Goal: Communication & Community: Participate in discussion

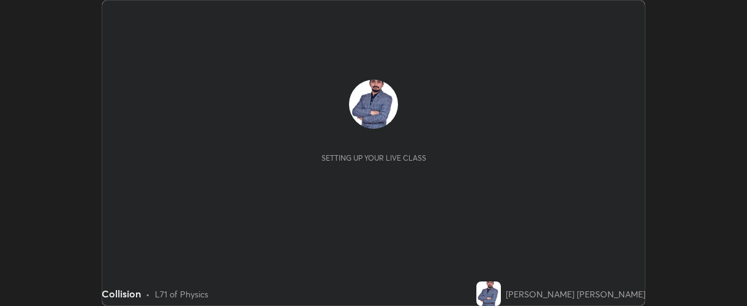
scroll to position [306, 747]
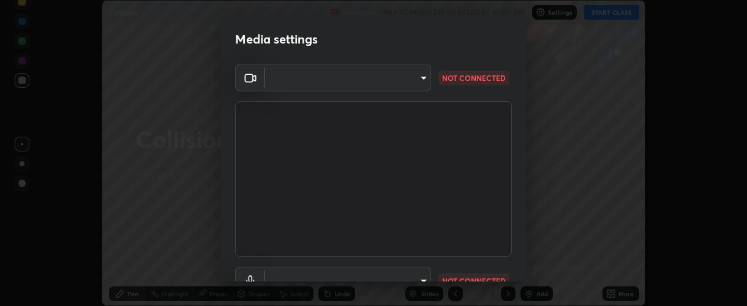
type input "37ff3dccddb3ae812b87417f3f546ef35516c4b54d471f30ebd420330c5d8ca5"
type input "default"
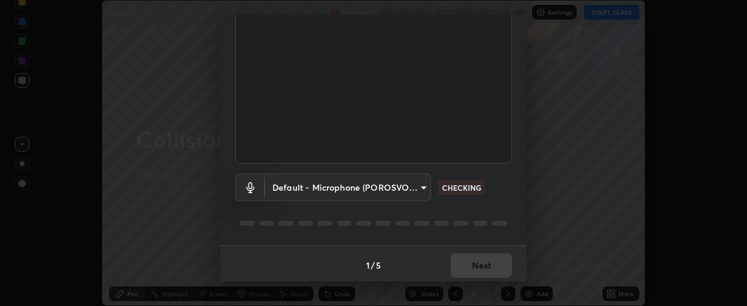
scroll to position [96, 0]
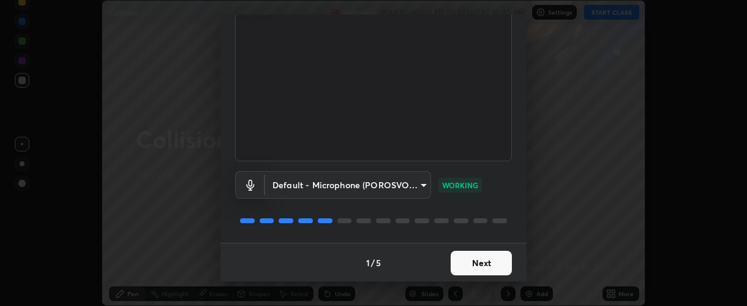
click at [478, 262] on button "Next" at bounding box center [481, 263] width 61 height 25
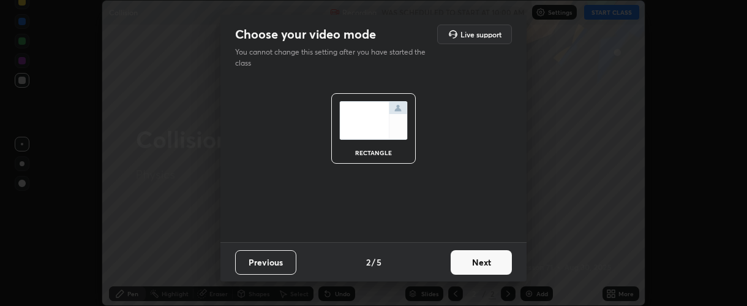
scroll to position [0, 0]
click at [478, 263] on button "Next" at bounding box center [481, 262] width 61 height 25
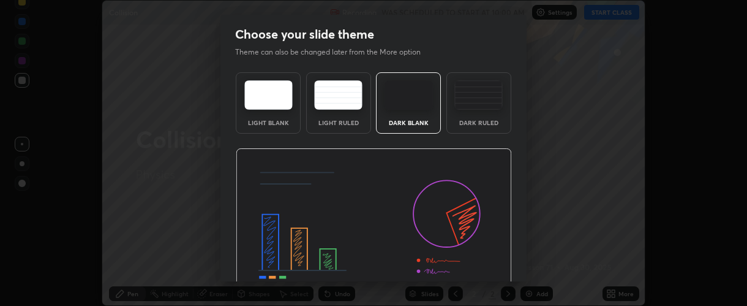
click at [478, 265] on img at bounding box center [374, 226] width 276 height 156
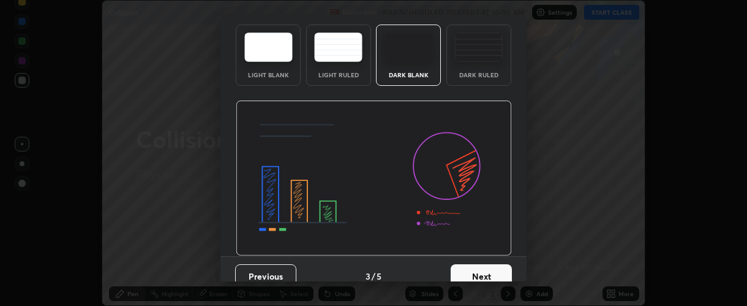
scroll to position [61, 0]
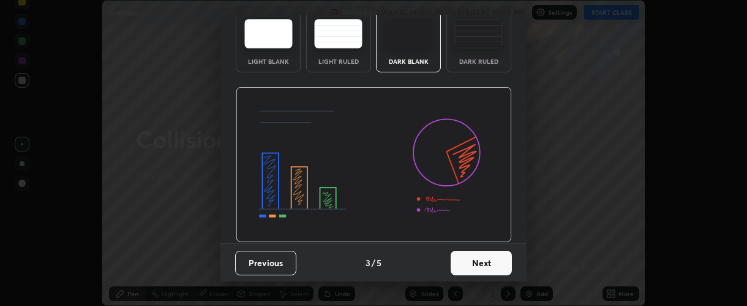
click at [485, 264] on button "Next" at bounding box center [481, 263] width 61 height 25
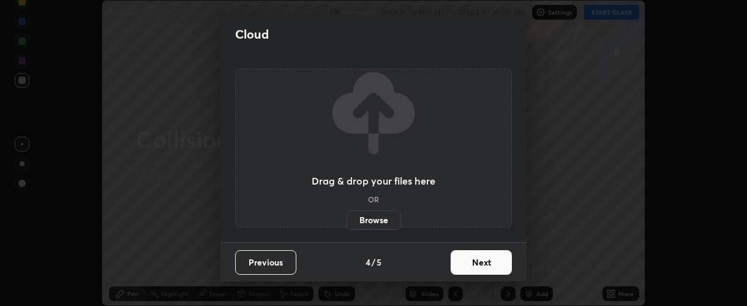
scroll to position [0, 0]
click at [483, 264] on button "Next" at bounding box center [481, 262] width 61 height 25
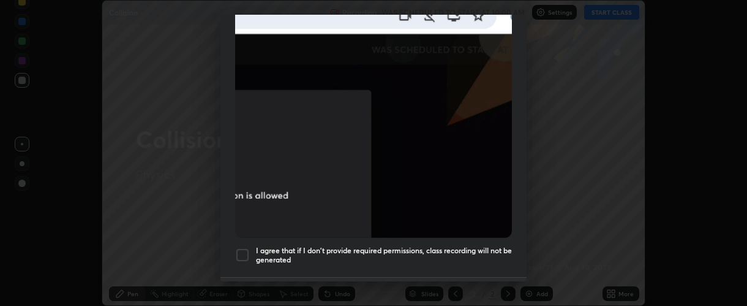
scroll to position [320, 0]
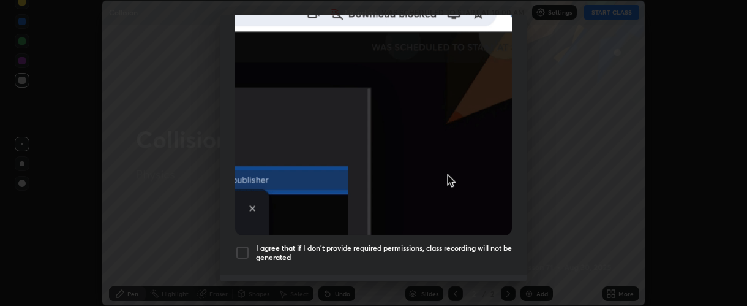
click at [248, 249] on div at bounding box center [242, 252] width 15 height 15
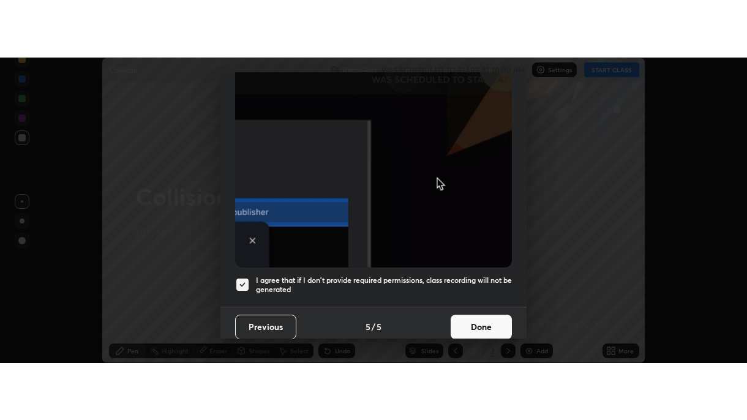
scroll to position [346, 0]
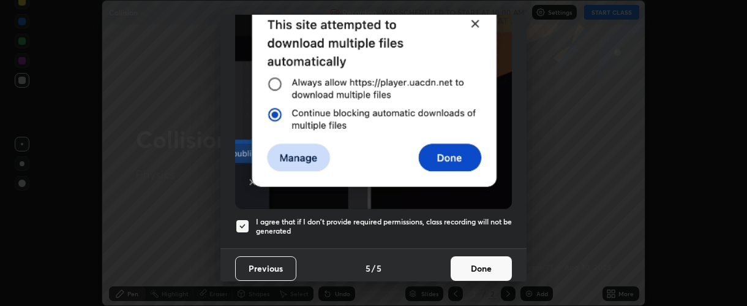
click at [477, 262] on button "Done" at bounding box center [481, 268] width 61 height 25
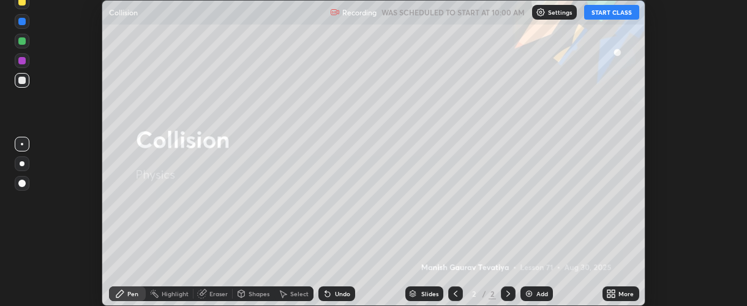
click at [621, 295] on div "More" at bounding box center [626, 293] width 15 height 6
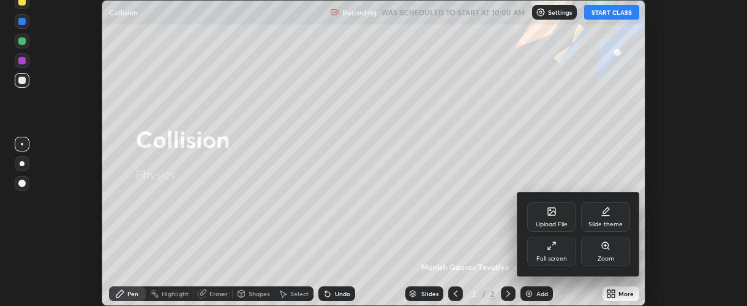
click at [553, 255] on div "Full screen" at bounding box center [552, 258] width 31 height 6
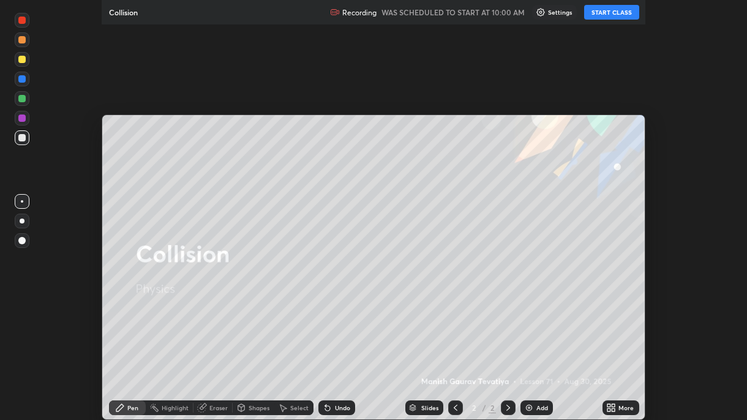
scroll to position [420, 747]
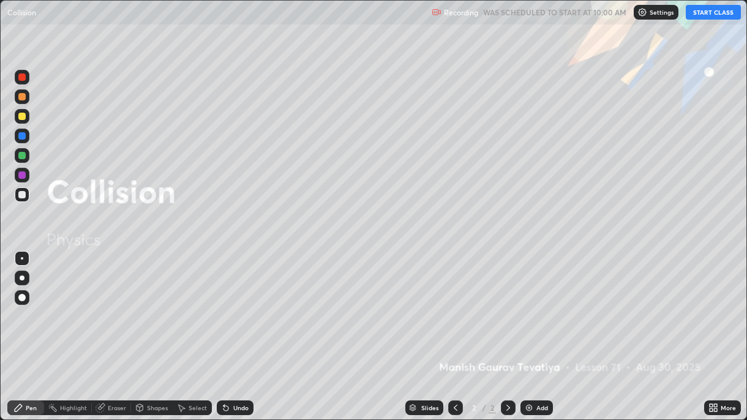
click at [711, 18] on button "START CLASS" at bounding box center [713, 12] width 55 height 15
click at [529, 305] on img at bounding box center [529, 408] width 10 height 10
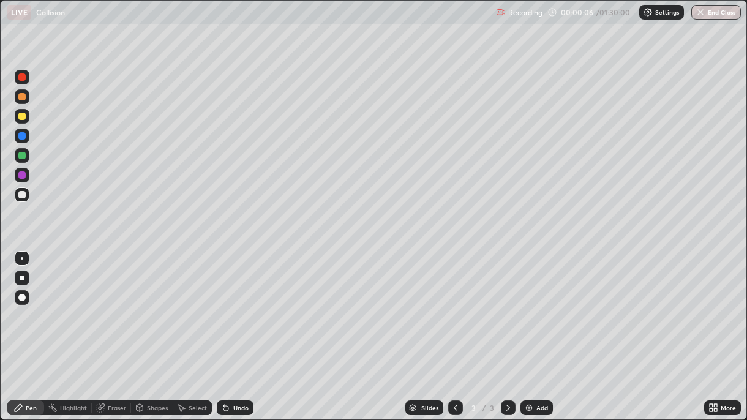
click at [23, 297] on div at bounding box center [21, 297] width 7 height 7
click at [232, 305] on div "Undo" at bounding box center [235, 408] width 37 height 15
click at [23, 117] on div at bounding box center [21, 116] width 7 height 7
click at [20, 96] on div at bounding box center [21, 96] width 7 height 7
click at [23, 77] on div at bounding box center [21, 77] width 7 height 7
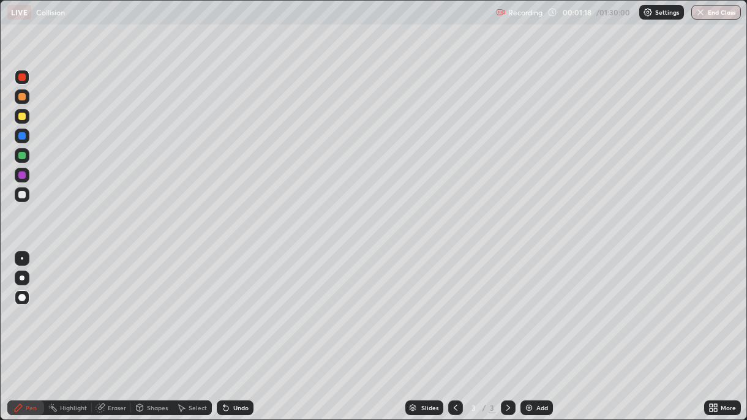
click at [241, 305] on div "Undo" at bounding box center [240, 408] width 15 height 6
click at [21, 157] on div at bounding box center [21, 155] width 7 height 7
click at [108, 305] on div "Eraser" at bounding box center [117, 408] width 18 height 6
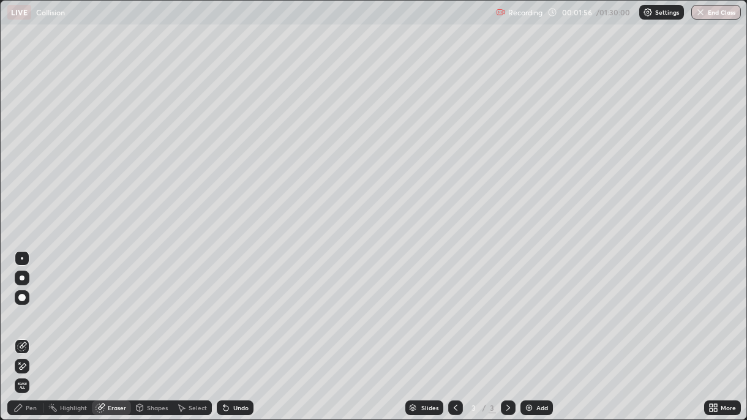
click at [31, 305] on div "Pen" at bounding box center [31, 408] width 11 height 6
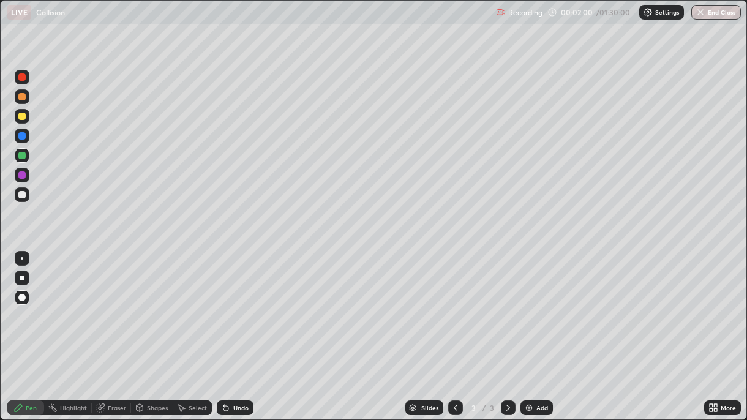
click at [100, 305] on icon at bounding box center [100, 408] width 8 height 8
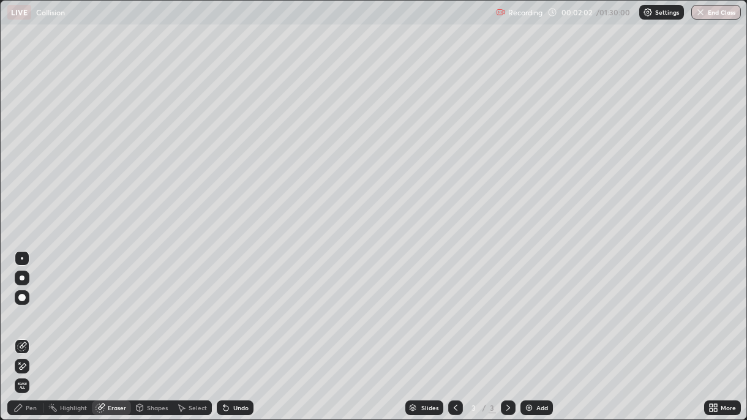
click at [25, 305] on div "Pen" at bounding box center [25, 408] width 37 height 15
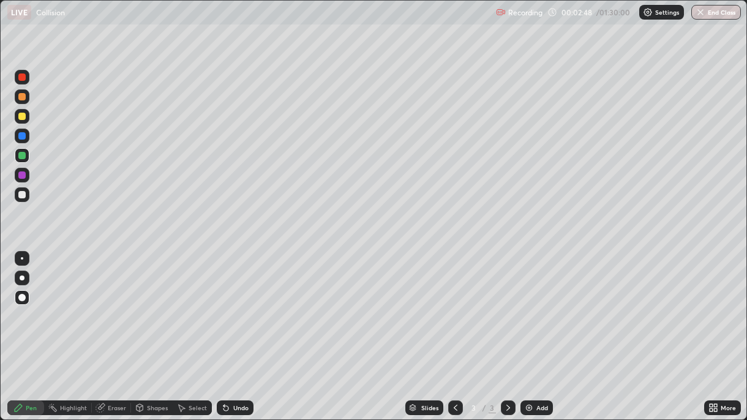
click at [233, 305] on div "Undo" at bounding box center [240, 408] width 15 height 6
click at [233, 305] on div "Undo" at bounding box center [235, 408] width 37 height 15
click at [224, 305] on icon at bounding box center [224, 405] width 1 height 1
click at [22, 115] on div at bounding box center [21, 116] width 7 height 7
click at [528, 305] on img at bounding box center [529, 408] width 10 height 10
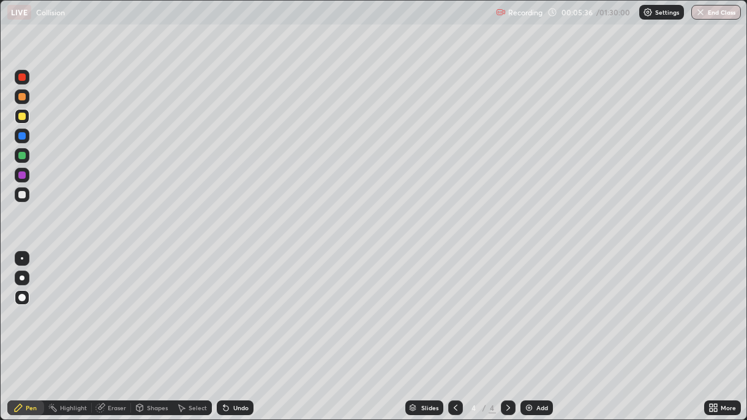
click at [23, 98] on div at bounding box center [21, 96] width 7 height 7
click at [25, 137] on div at bounding box center [21, 135] width 7 height 7
click at [23, 80] on div at bounding box center [21, 77] width 7 height 7
click at [23, 196] on div at bounding box center [21, 194] width 7 height 7
click at [240, 305] on div "Undo" at bounding box center [235, 408] width 37 height 15
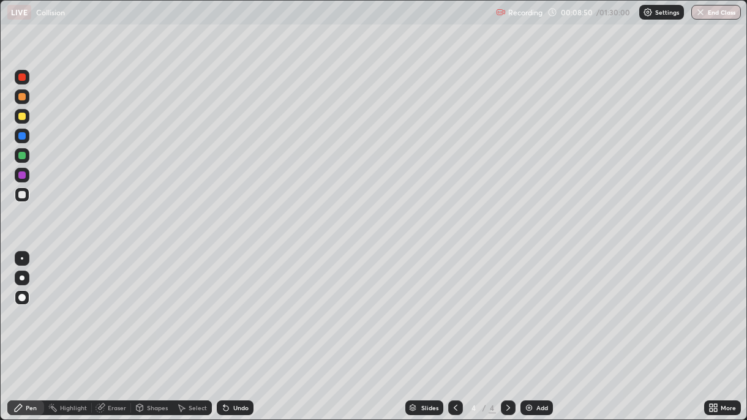
click at [25, 116] on div at bounding box center [21, 116] width 7 height 7
click at [532, 305] on img at bounding box center [529, 408] width 10 height 10
click at [21, 201] on div at bounding box center [22, 194] width 15 height 15
click at [21, 80] on div at bounding box center [21, 77] width 7 height 7
click at [22, 119] on div at bounding box center [21, 116] width 7 height 7
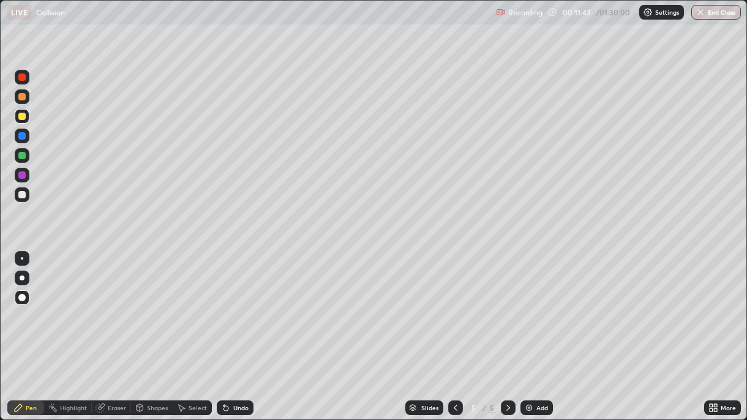
click at [20, 156] on div at bounding box center [21, 155] width 7 height 7
click at [234, 305] on div "Undo" at bounding box center [240, 408] width 15 height 6
click at [21, 176] on div at bounding box center [21, 175] width 7 height 7
click at [20, 117] on div at bounding box center [21, 116] width 7 height 7
click at [19, 140] on div at bounding box center [22, 136] width 15 height 15
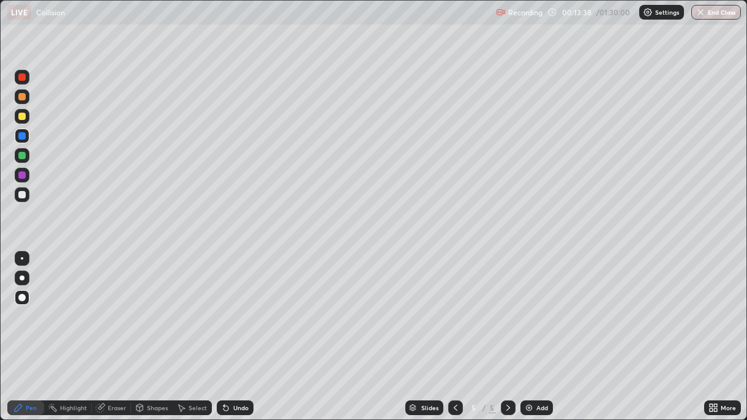
click at [235, 305] on div "Undo" at bounding box center [240, 408] width 15 height 6
click at [150, 305] on div "Shapes" at bounding box center [157, 408] width 21 height 6
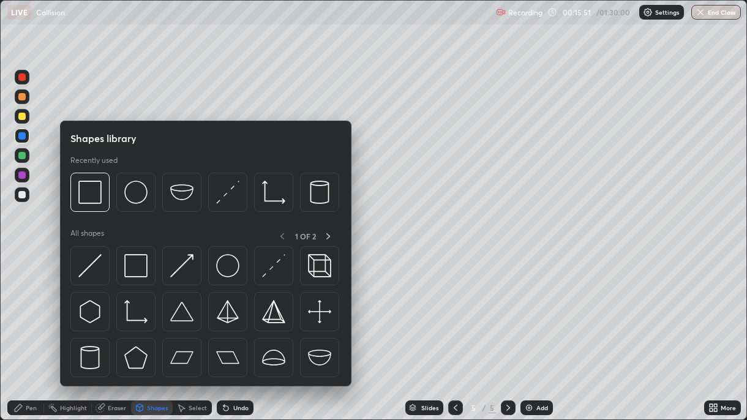
click at [28, 196] on div at bounding box center [22, 194] width 15 height 15
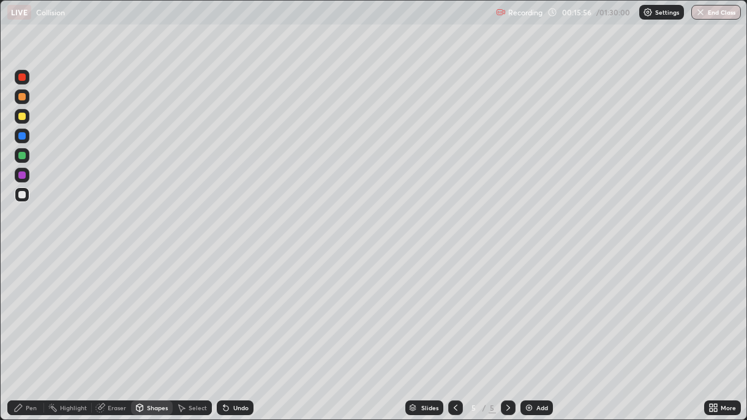
click at [26, 305] on div "Pen" at bounding box center [31, 408] width 11 height 6
click at [23, 155] on div at bounding box center [21, 155] width 7 height 7
click at [25, 176] on div at bounding box center [21, 175] width 7 height 7
click at [24, 100] on div at bounding box center [22, 96] width 15 height 15
click at [23, 119] on div at bounding box center [21, 116] width 7 height 7
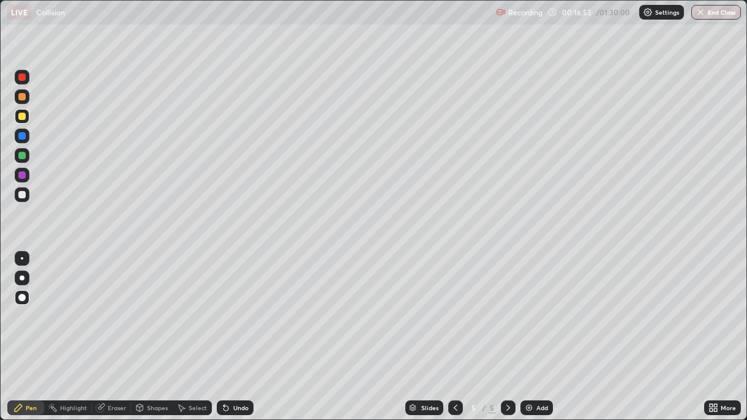
click at [109, 305] on div "Eraser" at bounding box center [117, 408] width 18 height 6
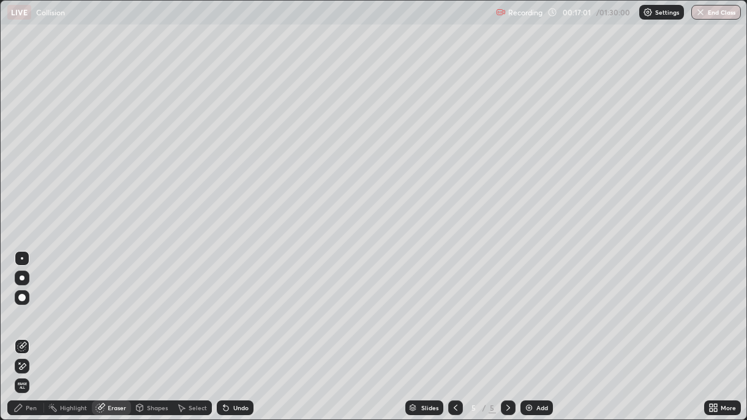
click at [28, 305] on div "Pen" at bounding box center [31, 408] width 11 height 6
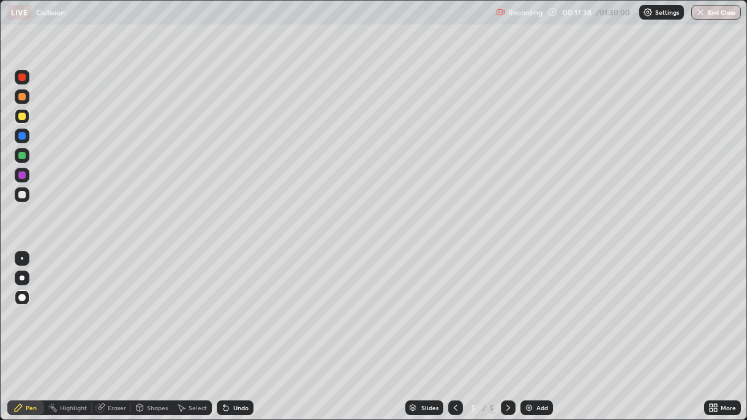
click at [19, 79] on div at bounding box center [21, 77] width 7 height 7
click at [21, 177] on div at bounding box center [21, 175] width 7 height 7
click at [21, 197] on div at bounding box center [21, 194] width 7 height 7
click at [107, 305] on div "Eraser" at bounding box center [111, 408] width 39 height 15
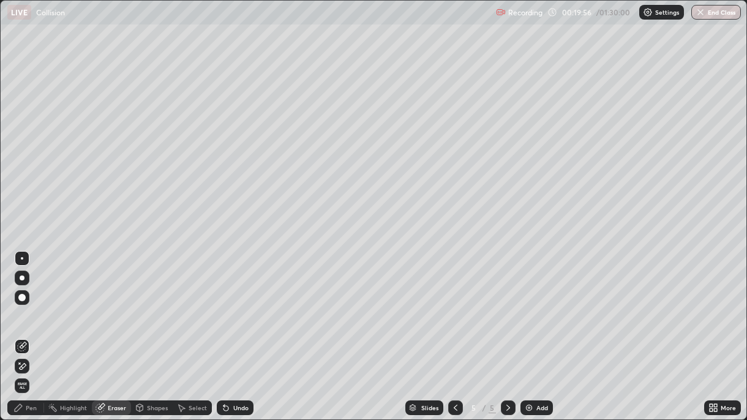
click at [26, 305] on div "Pen" at bounding box center [31, 408] width 11 height 6
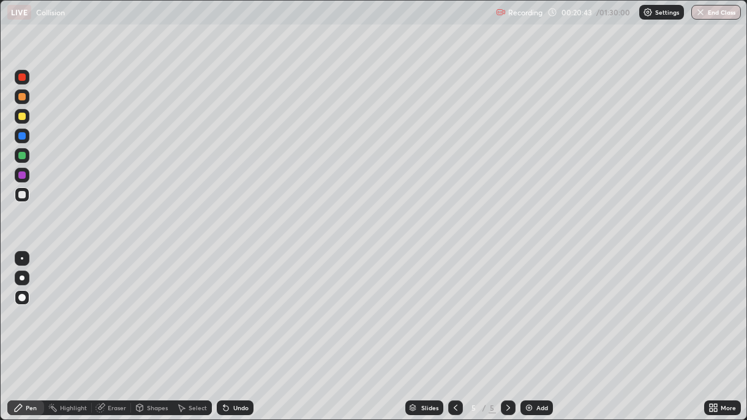
click at [243, 305] on div "Undo" at bounding box center [240, 408] width 15 height 6
click at [104, 305] on icon at bounding box center [101, 408] width 10 height 10
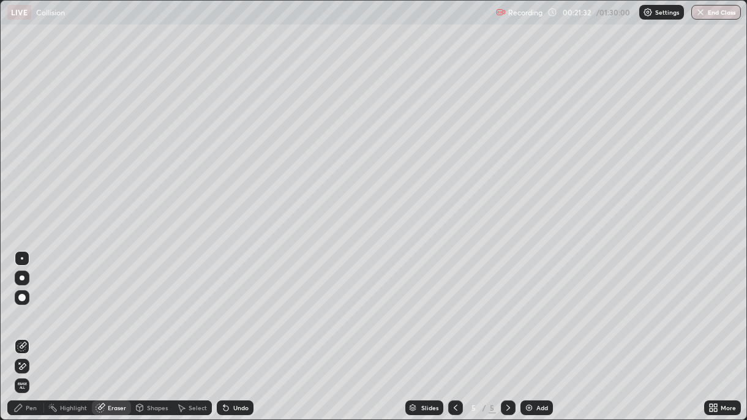
click at [19, 305] on icon at bounding box center [19, 363] width 1 height 1
click at [231, 305] on div "Undo" at bounding box center [235, 408] width 37 height 15
click at [36, 305] on div "Pen" at bounding box center [31, 408] width 11 height 6
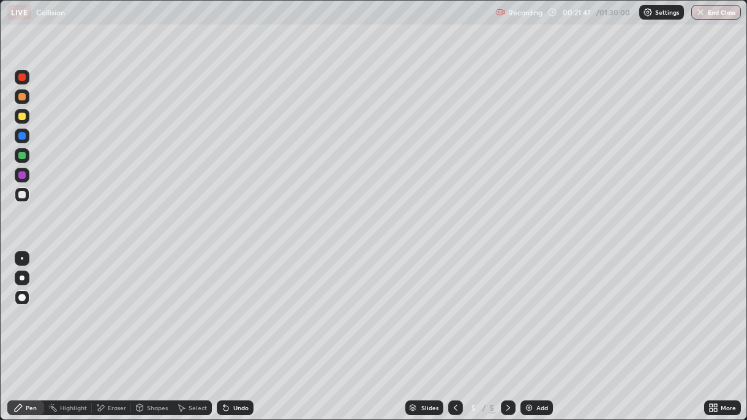
click at [104, 305] on icon at bounding box center [101, 408] width 7 height 6
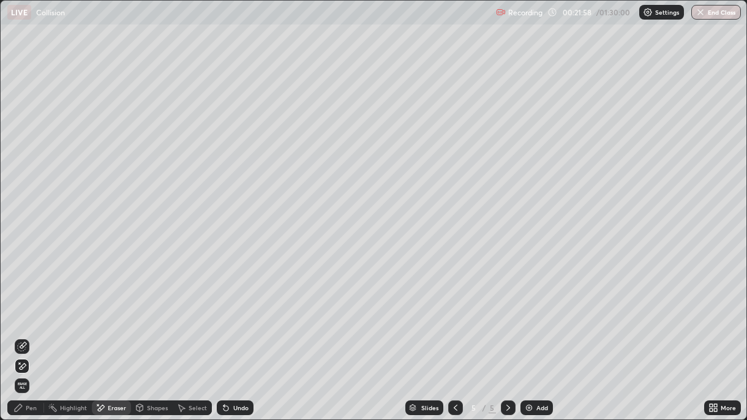
click at [240, 305] on div "Undo" at bounding box center [240, 408] width 15 height 6
click at [23, 305] on icon at bounding box center [22, 347] width 10 height 10
click at [24, 305] on div "Pen" at bounding box center [25, 408] width 37 height 15
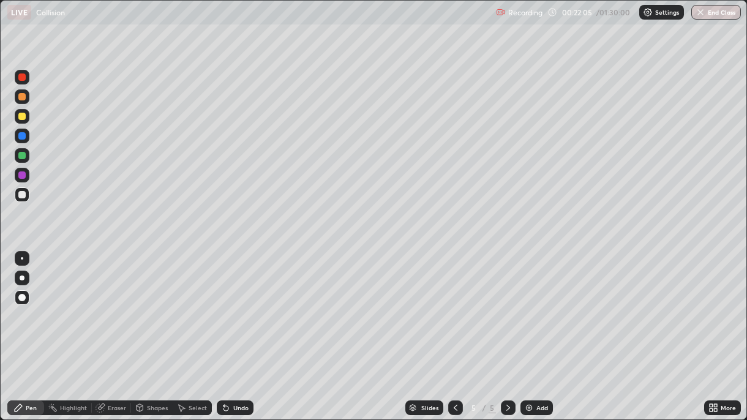
click at [21, 116] on div at bounding box center [21, 116] width 7 height 7
click at [108, 305] on div "Eraser" at bounding box center [117, 408] width 18 height 6
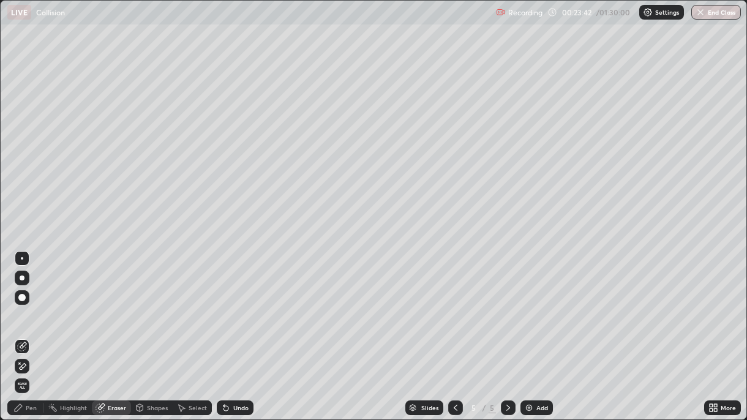
click at [24, 305] on icon at bounding box center [22, 366] width 10 height 10
click at [32, 305] on div "Pen" at bounding box center [31, 408] width 11 height 6
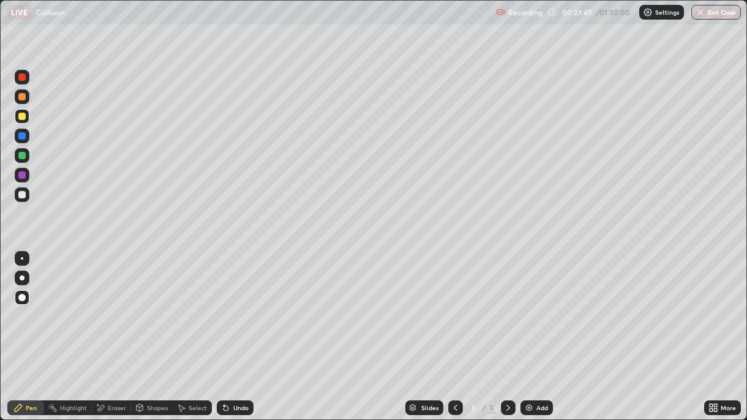
click at [530, 305] on img at bounding box center [529, 408] width 10 height 10
click at [23, 157] on div at bounding box center [21, 155] width 7 height 7
click at [453, 305] on icon at bounding box center [456, 408] width 10 height 10
click at [507, 305] on icon at bounding box center [509, 408] width 10 height 10
click at [233, 305] on div "Undo" at bounding box center [240, 408] width 15 height 6
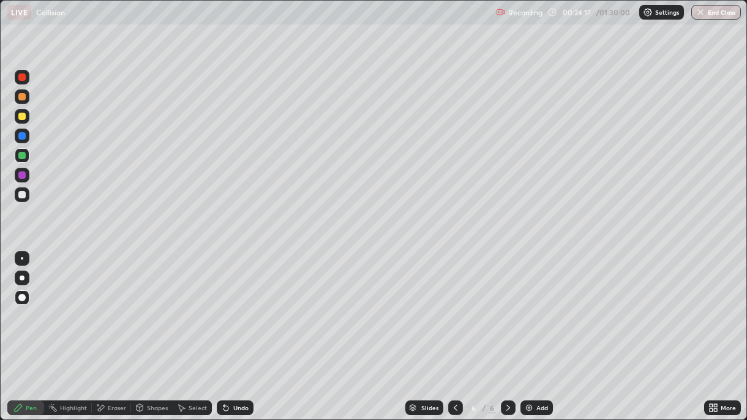
click at [455, 305] on icon at bounding box center [456, 408] width 10 height 10
click at [501, 305] on div at bounding box center [508, 408] width 15 height 15
click at [108, 305] on div "Eraser" at bounding box center [117, 408] width 18 height 6
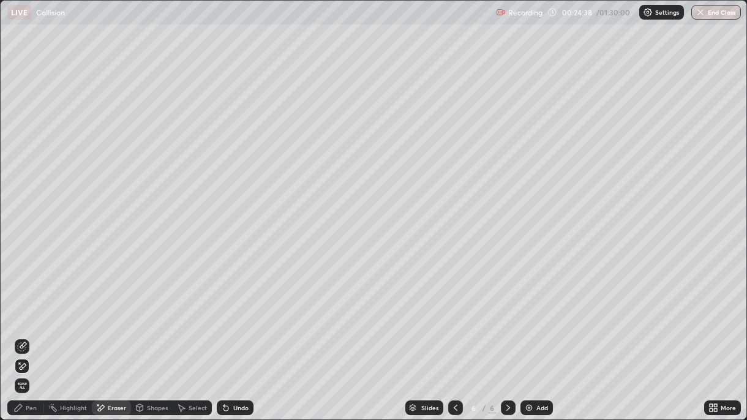
click at [25, 305] on div "Pen" at bounding box center [25, 408] width 37 height 15
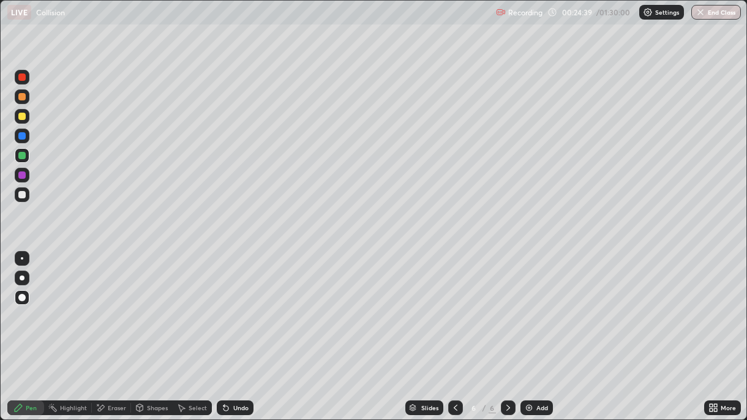
click at [21, 194] on div at bounding box center [21, 194] width 7 height 7
click at [21, 118] on div at bounding box center [21, 116] width 7 height 7
click at [21, 78] on div at bounding box center [21, 77] width 7 height 7
click at [238, 305] on div "Undo" at bounding box center [240, 408] width 15 height 6
click at [231, 305] on div "Undo" at bounding box center [235, 408] width 37 height 15
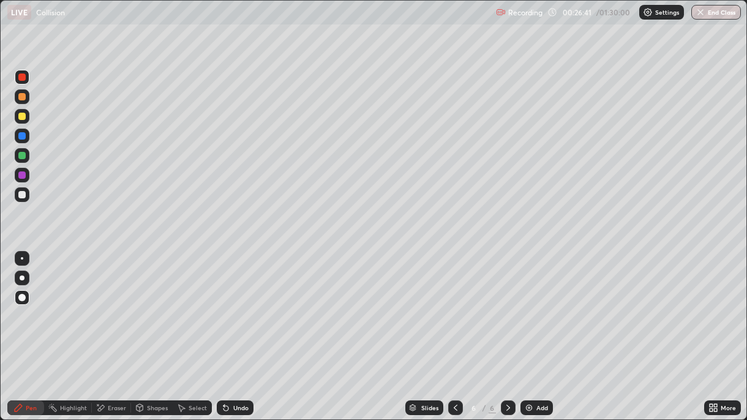
click at [21, 138] on div at bounding box center [21, 135] width 7 height 7
click at [21, 77] on div at bounding box center [21, 77] width 7 height 7
click at [99, 305] on icon at bounding box center [101, 408] width 10 height 10
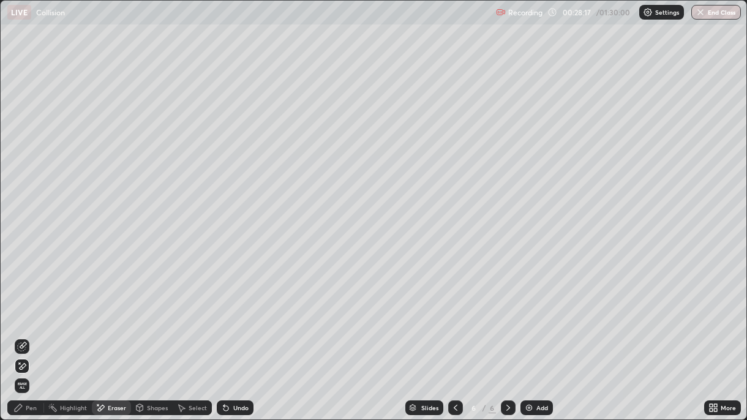
click at [26, 305] on div "Pen" at bounding box center [31, 408] width 11 height 6
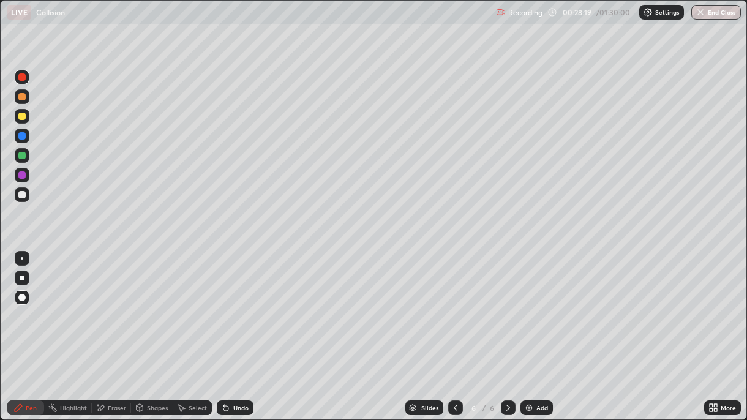
click at [21, 99] on div at bounding box center [21, 96] width 7 height 7
click at [22, 158] on div at bounding box center [21, 155] width 7 height 7
click at [233, 305] on div "Undo" at bounding box center [240, 408] width 15 height 6
click at [97, 305] on icon at bounding box center [97, 404] width 1 height 1
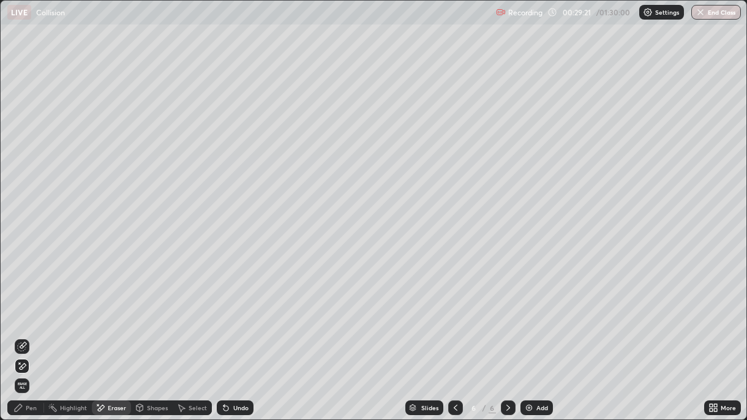
click at [32, 305] on div "Pen" at bounding box center [31, 408] width 11 height 6
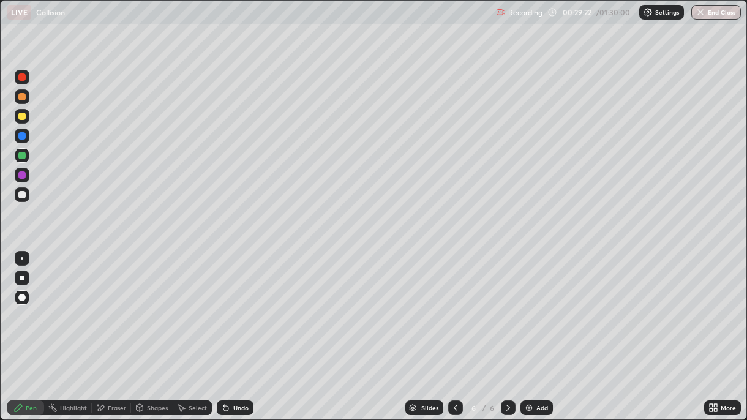
click at [20, 119] on div at bounding box center [21, 116] width 7 height 7
click at [98, 305] on icon at bounding box center [101, 408] width 10 height 10
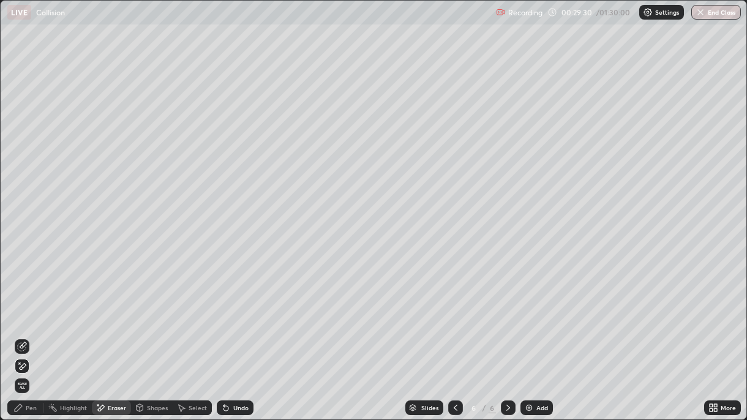
click at [29, 305] on div "Pen" at bounding box center [31, 408] width 11 height 6
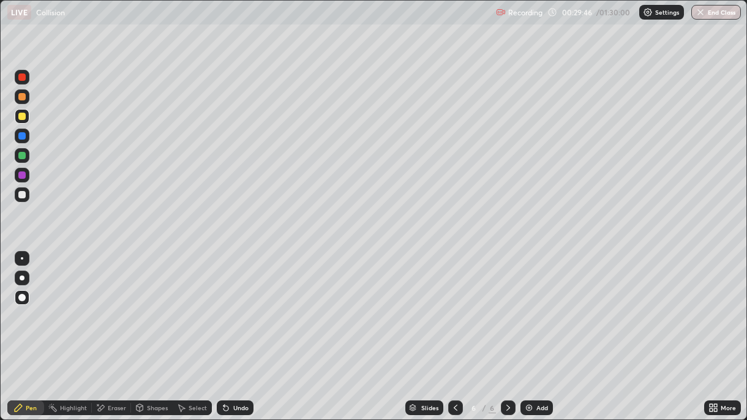
click at [233, 305] on div "Undo" at bounding box center [240, 408] width 15 height 6
click at [19, 175] on div at bounding box center [21, 175] width 7 height 7
click at [230, 305] on div "Undo" at bounding box center [235, 408] width 37 height 15
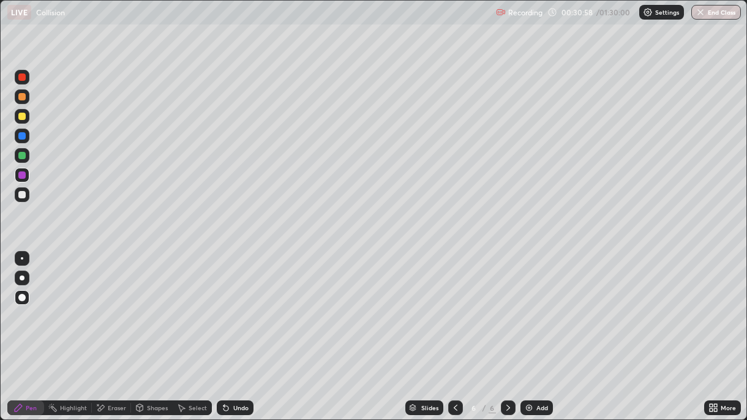
click at [237, 305] on div "Undo" at bounding box center [240, 408] width 15 height 6
click at [238, 305] on div "Undo" at bounding box center [240, 408] width 15 height 6
click at [239, 305] on div "Undo" at bounding box center [240, 408] width 15 height 6
click at [240, 305] on div "Undo" at bounding box center [240, 408] width 15 height 6
click at [22, 177] on div at bounding box center [21, 175] width 7 height 7
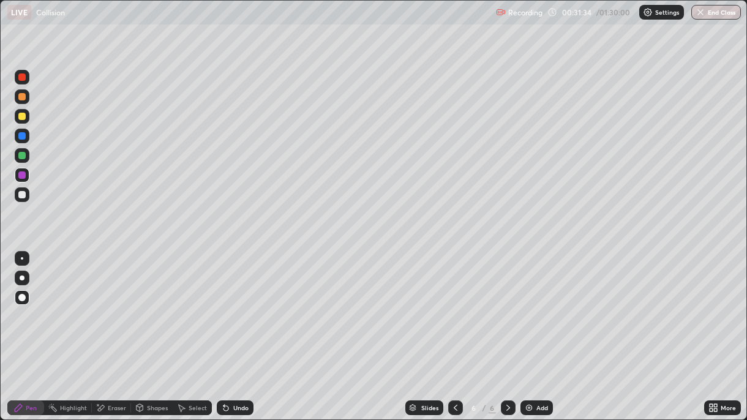
click at [233, 305] on div "Undo" at bounding box center [240, 408] width 15 height 6
click at [537, 305] on div "Add" at bounding box center [543, 408] width 12 height 6
click at [22, 97] on div at bounding box center [21, 96] width 7 height 7
click at [238, 305] on div "Undo" at bounding box center [240, 408] width 15 height 6
click at [20, 119] on div at bounding box center [21, 116] width 7 height 7
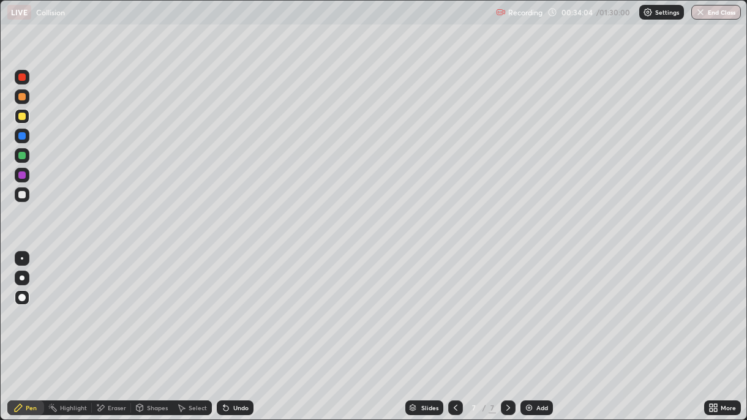
click at [233, 305] on div "Undo" at bounding box center [240, 408] width 15 height 6
click at [110, 305] on div "Eraser" at bounding box center [117, 408] width 18 height 6
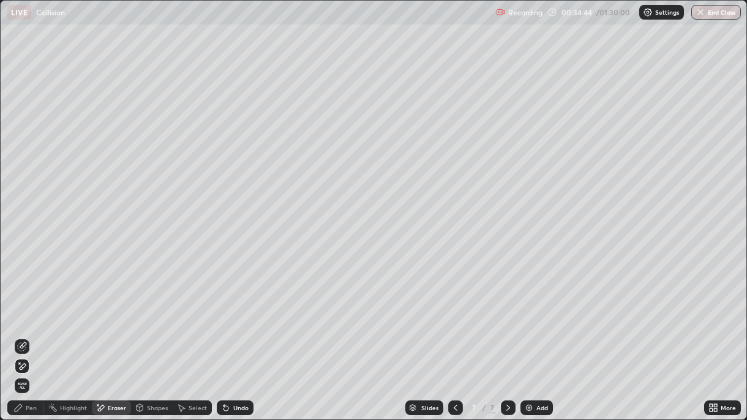
click at [29, 305] on div "Pen" at bounding box center [31, 408] width 11 height 6
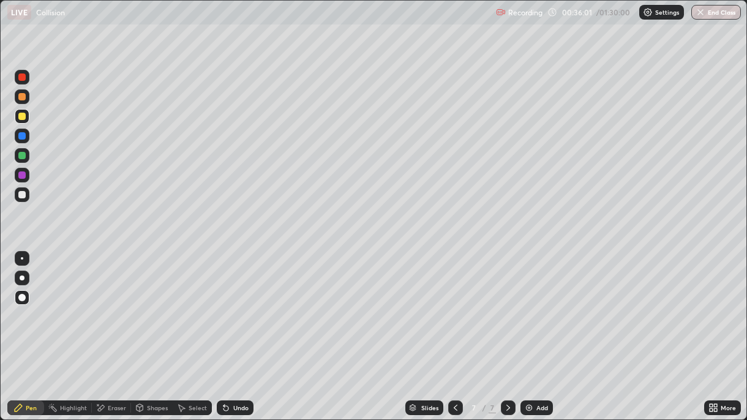
click at [532, 305] on img at bounding box center [529, 408] width 10 height 10
click at [22, 197] on div at bounding box center [21, 194] width 7 height 7
click at [233, 305] on div "Undo" at bounding box center [235, 408] width 37 height 15
click at [105, 305] on div "Eraser" at bounding box center [111, 408] width 39 height 15
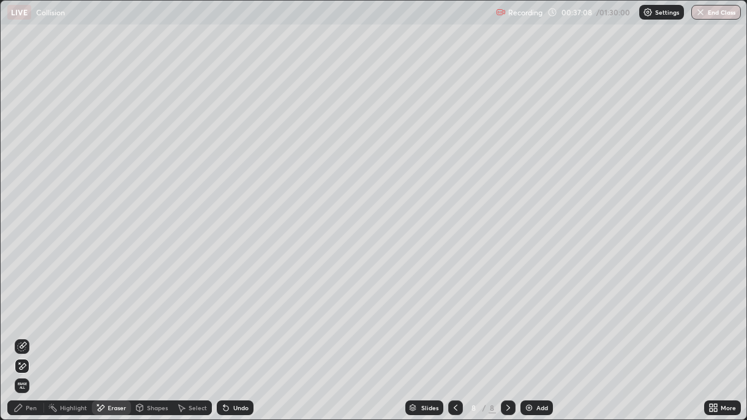
click at [454, 305] on icon at bounding box center [456, 408] width 10 height 10
click at [455, 305] on icon at bounding box center [456, 408] width 10 height 10
click at [454, 305] on icon at bounding box center [456, 408] width 10 height 10
click at [507, 305] on icon at bounding box center [509, 408] width 4 height 6
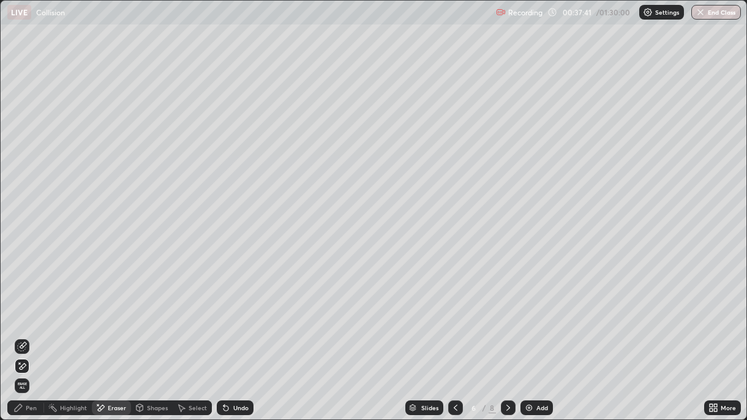
click at [505, 305] on icon at bounding box center [509, 408] width 10 height 10
click at [22, 305] on icon at bounding box center [18, 408] width 10 height 10
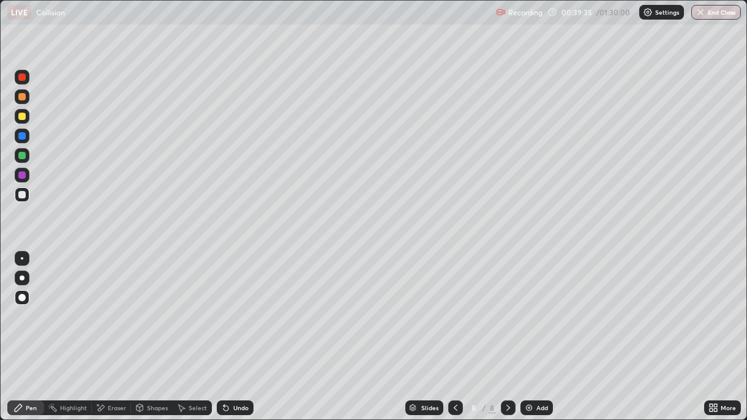
click at [233, 305] on div "Undo" at bounding box center [240, 408] width 15 height 6
click at [234, 305] on div "Undo" at bounding box center [240, 408] width 15 height 6
click at [25, 118] on div at bounding box center [21, 116] width 7 height 7
click at [22, 176] on div at bounding box center [21, 175] width 7 height 7
click at [22, 77] on div at bounding box center [21, 77] width 7 height 7
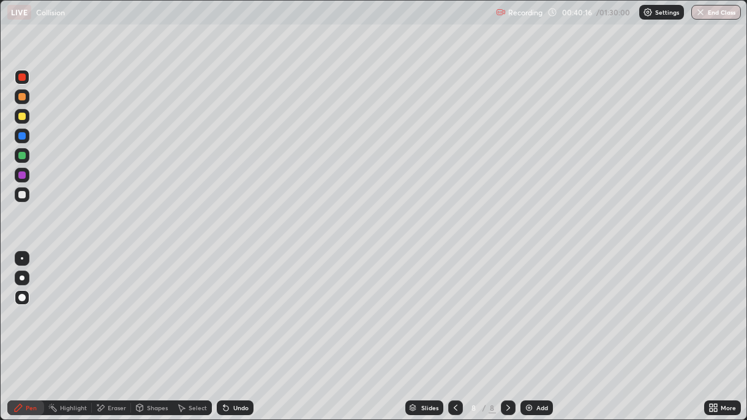
click at [238, 305] on div "Undo" at bounding box center [240, 408] width 15 height 6
click at [102, 305] on icon at bounding box center [101, 408] width 7 height 6
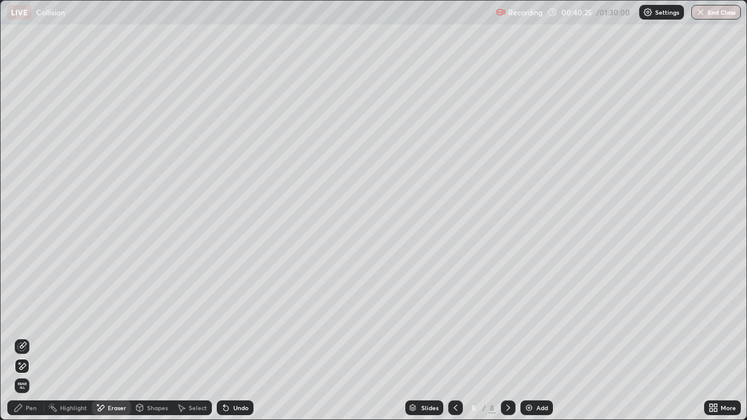
click at [23, 305] on icon at bounding box center [22, 347] width 10 height 10
click at [26, 305] on div "Pen" at bounding box center [31, 408] width 11 height 6
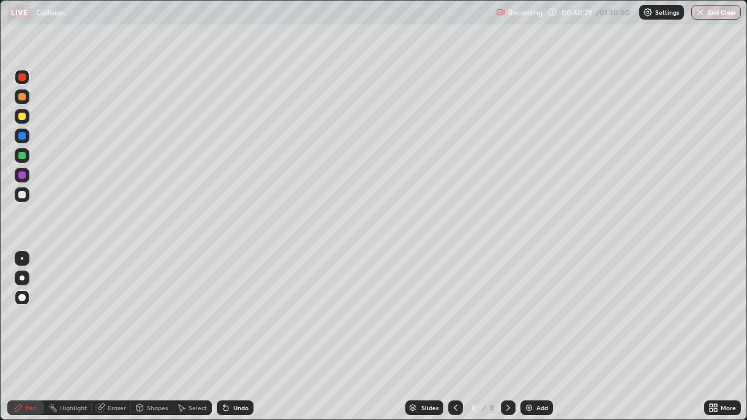
click at [25, 156] on div at bounding box center [21, 155] width 7 height 7
click at [21, 78] on div at bounding box center [21, 77] width 7 height 7
click at [19, 115] on div at bounding box center [21, 116] width 7 height 7
click at [20, 136] on div at bounding box center [21, 135] width 7 height 7
click at [224, 305] on icon at bounding box center [226, 408] width 5 height 5
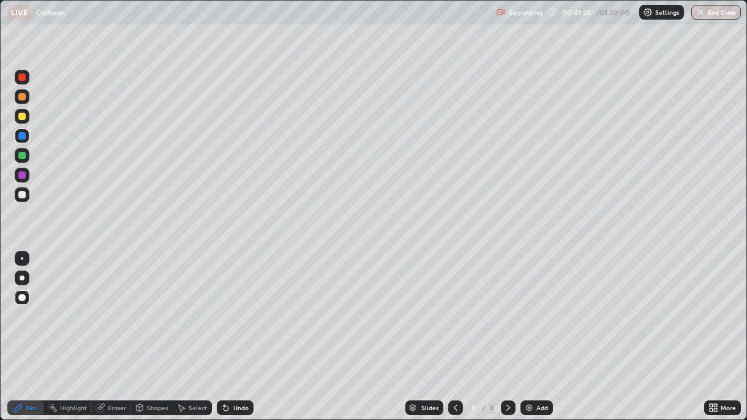
click at [233, 305] on div "Undo" at bounding box center [240, 408] width 15 height 6
click at [234, 305] on div "Undo" at bounding box center [240, 408] width 15 height 6
click at [22, 115] on div at bounding box center [21, 116] width 7 height 7
click at [234, 305] on div "Undo" at bounding box center [235, 408] width 37 height 15
click at [240, 305] on div "Undo" at bounding box center [240, 408] width 15 height 6
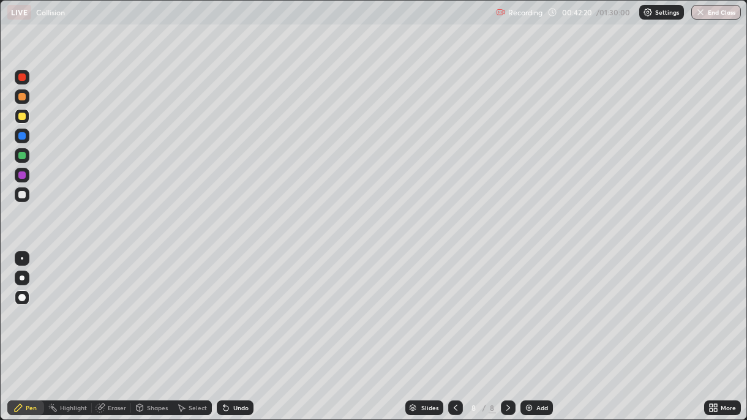
click at [236, 305] on div "Undo" at bounding box center [240, 408] width 15 height 6
click at [235, 305] on div "Undo" at bounding box center [240, 408] width 15 height 6
click at [236, 305] on div "Undo" at bounding box center [240, 408] width 15 height 6
click at [240, 305] on div "Undo" at bounding box center [240, 408] width 15 height 6
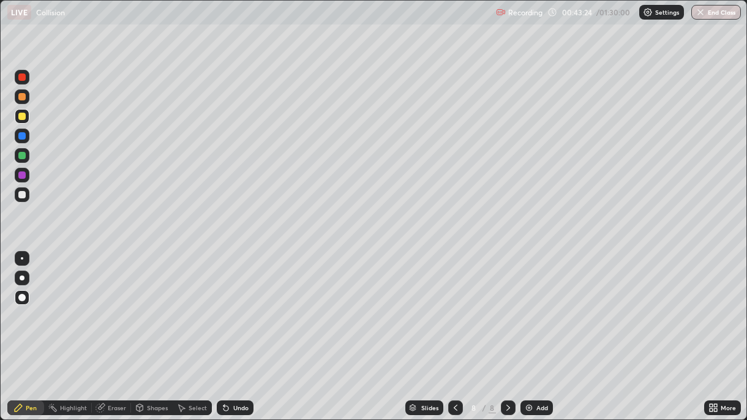
click at [20, 159] on div at bounding box center [21, 155] width 7 height 7
click at [538, 305] on div "Add" at bounding box center [543, 408] width 12 height 6
click at [20, 194] on div at bounding box center [21, 194] width 7 height 7
click at [234, 305] on div "Undo" at bounding box center [240, 408] width 15 height 6
click at [21, 117] on div at bounding box center [21, 116] width 7 height 7
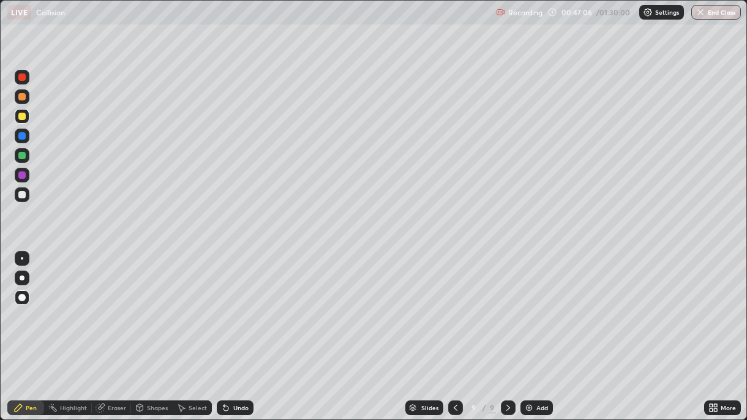
click at [233, 305] on div "Undo" at bounding box center [240, 408] width 15 height 6
click at [23, 136] on div at bounding box center [21, 135] width 7 height 7
click at [21, 78] on div at bounding box center [21, 77] width 7 height 7
click at [104, 305] on icon at bounding box center [101, 408] width 10 height 10
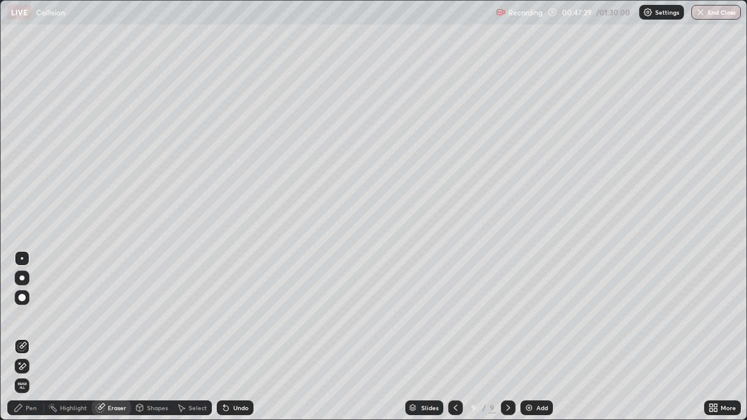
click at [25, 305] on div "Pen" at bounding box center [25, 408] width 37 height 15
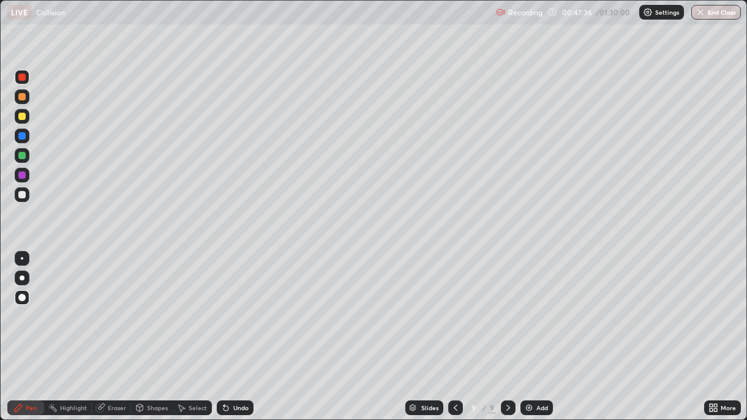
click at [21, 156] on div at bounding box center [21, 155] width 7 height 7
click at [229, 305] on icon at bounding box center [226, 408] width 10 height 10
click at [234, 305] on div "Undo" at bounding box center [240, 408] width 15 height 6
click at [235, 305] on div "Undo" at bounding box center [240, 408] width 15 height 6
click at [19, 194] on div at bounding box center [21, 194] width 7 height 7
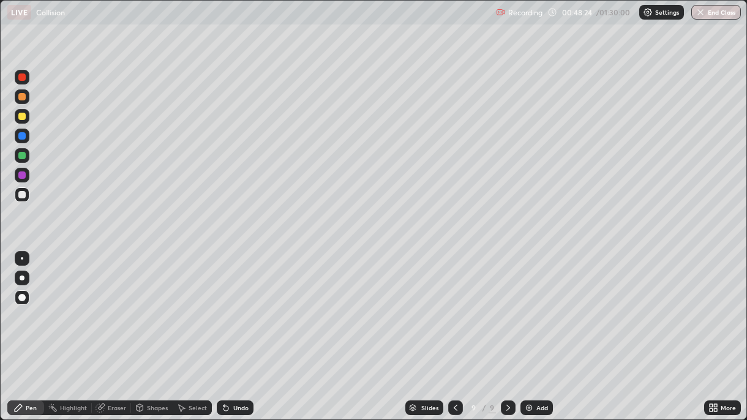
click at [23, 80] on div at bounding box center [21, 77] width 7 height 7
click at [21, 99] on div at bounding box center [21, 96] width 7 height 7
click at [238, 305] on div "Undo" at bounding box center [235, 408] width 37 height 15
click at [20, 155] on div at bounding box center [21, 155] width 7 height 7
click at [114, 305] on div "Eraser" at bounding box center [117, 408] width 18 height 6
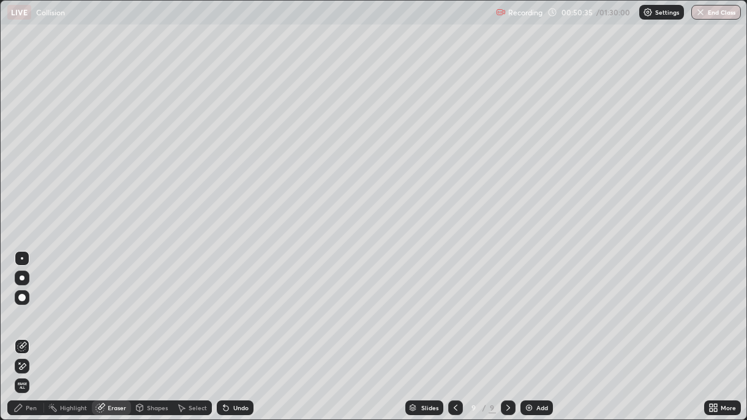
click at [17, 305] on icon at bounding box center [18, 407] width 7 height 7
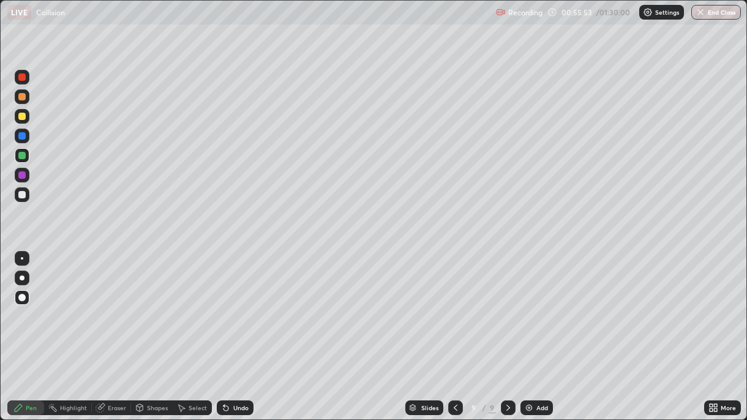
click at [454, 305] on icon at bounding box center [456, 408] width 10 height 10
click at [507, 305] on div at bounding box center [508, 408] width 15 height 15
click at [454, 305] on icon at bounding box center [456, 408] width 10 height 10
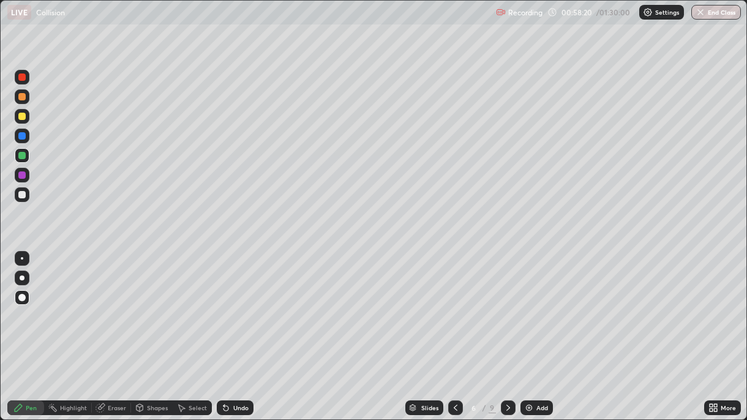
click at [507, 305] on icon at bounding box center [509, 408] width 10 height 10
click at [509, 305] on icon at bounding box center [509, 408] width 10 height 10
click at [507, 305] on icon at bounding box center [509, 408] width 10 height 10
click at [537, 305] on div "Add" at bounding box center [543, 408] width 12 height 6
click at [25, 197] on div at bounding box center [21, 194] width 7 height 7
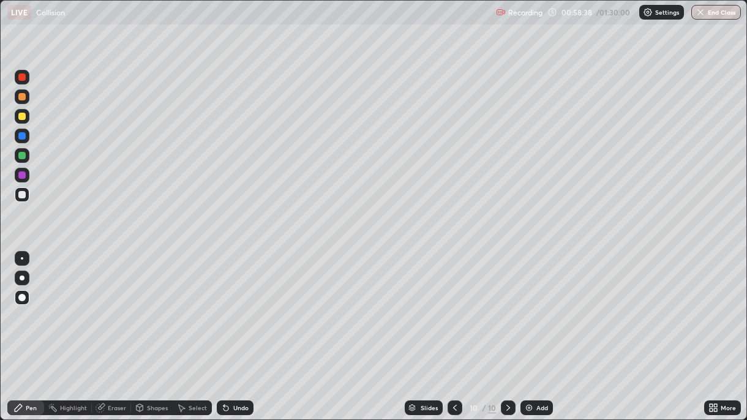
click at [23, 115] on div at bounding box center [21, 116] width 7 height 7
click at [21, 176] on div at bounding box center [21, 175] width 7 height 7
click at [108, 305] on div "Eraser" at bounding box center [117, 408] width 18 height 6
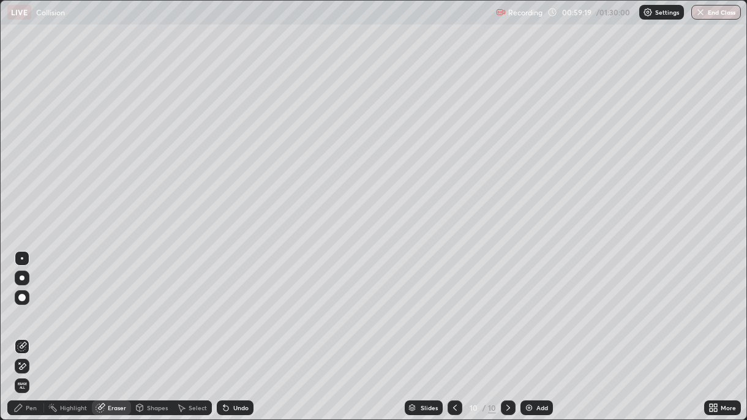
click at [23, 305] on icon at bounding box center [23, 366] width 7 height 6
click at [31, 305] on div "Pen" at bounding box center [31, 408] width 11 height 6
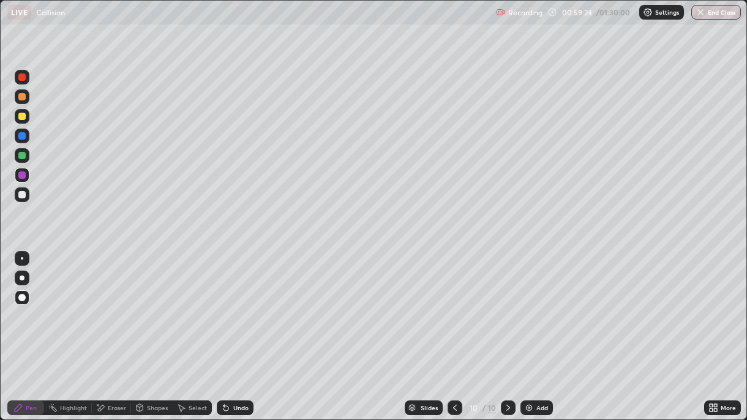
click at [22, 155] on div at bounding box center [21, 155] width 7 height 7
click at [20, 118] on div at bounding box center [21, 116] width 7 height 7
click at [21, 138] on div at bounding box center [21, 135] width 7 height 7
click at [235, 305] on div "Undo" at bounding box center [240, 408] width 15 height 6
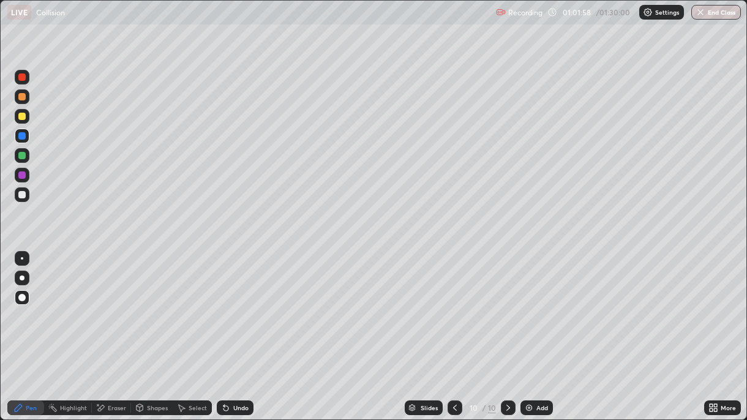
click at [18, 198] on div at bounding box center [22, 194] width 15 height 15
click at [19, 118] on div at bounding box center [21, 116] width 7 height 7
click at [241, 305] on div "Undo" at bounding box center [240, 408] width 15 height 6
click at [24, 152] on div at bounding box center [21, 155] width 7 height 7
click at [22, 176] on div at bounding box center [21, 175] width 7 height 7
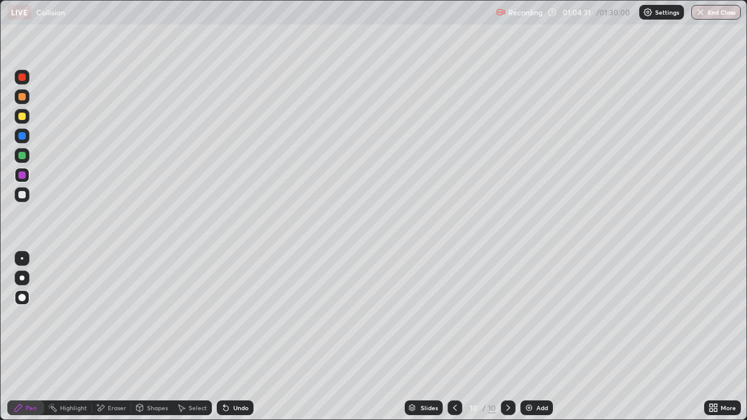
click at [238, 305] on div "Undo" at bounding box center [240, 408] width 15 height 6
click at [237, 305] on div "Undo" at bounding box center [240, 408] width 15 height 6
click at [532, 305] on img at bounding box center [529, 408] width 10 height 10
click at [23, 195] on div at bounding box center [21, 194] width 7 height 7
click at [238, 305] on div "Undo" at bounding box center [240, 408] width 15 height 6
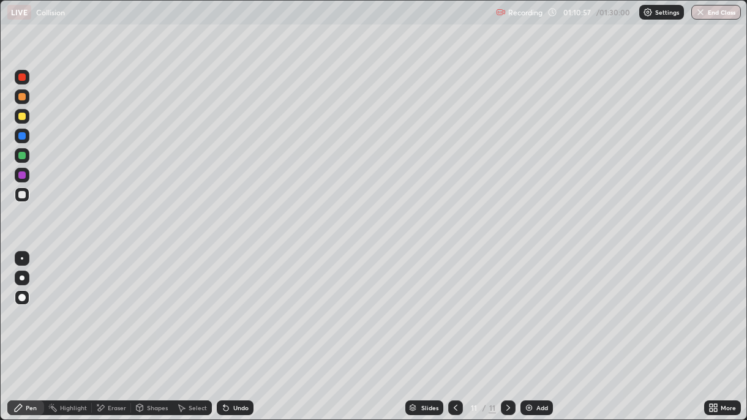
click at [233, 305] on div "Undo" at bounding box center [235, 408] width 37 height 15
click at [19, 135] on div at bounding box center [21, 135] width 7 height 7
click at [22, 178] on div at bounding box center [21, 175] width 7 height 7
click at [21, 118] on div at bounding box center [21, 116] width 7 height 7
click at [241, 305] on div "Undo" at bounding box center [240, 408] width 15 height 6
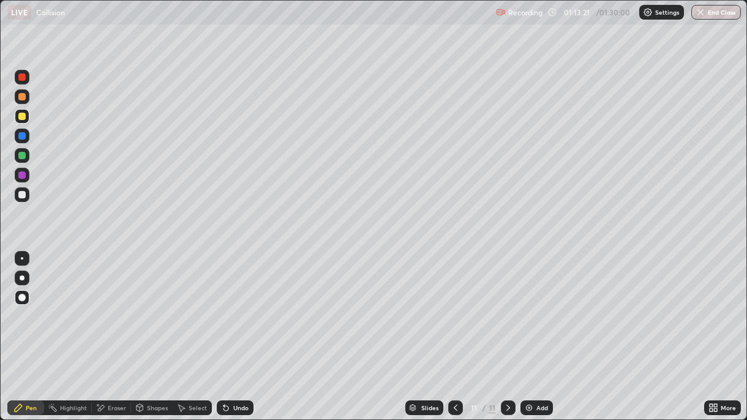
click at [243, 305] on div "Undo" at bounding box center [235, 408] width 37 height 15
click at [236, 305] on div "Undo" at bounding box center [240, 408] width 15 height 6
click at [23, 155] on div at bounding box center [21, 155] width 7 height 7
click at [23, 100] on div at bounding box center [21, 96] width 7 height 7
click at [224, 305] on icon at bounding box center [226, 408] width 5 height 5
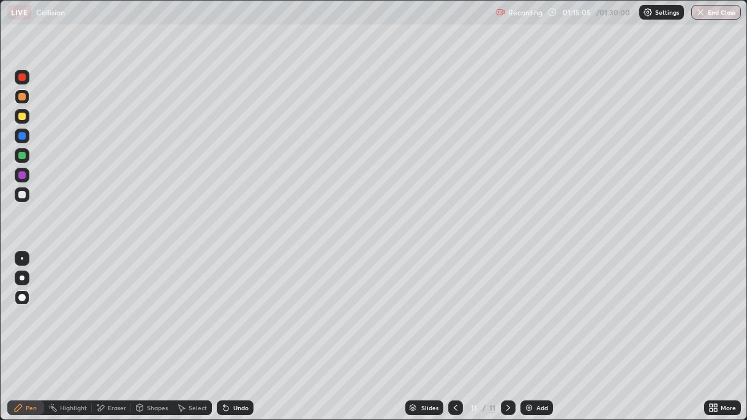
click at [20, 79] on div at bounding box center [21, 77] width 7 height 7
click at [25, 139] on div at bounding box center [22, 136] width 15 height 15
click at [529, 305] on img at bounding box center [529, 408] width 10 height 10
click at [22, 196] on div at bounding box center [21, 194] width 7 height 7
click at [233, 305] on div "Undo" at bounding box center [240, 408] width 15 height 6
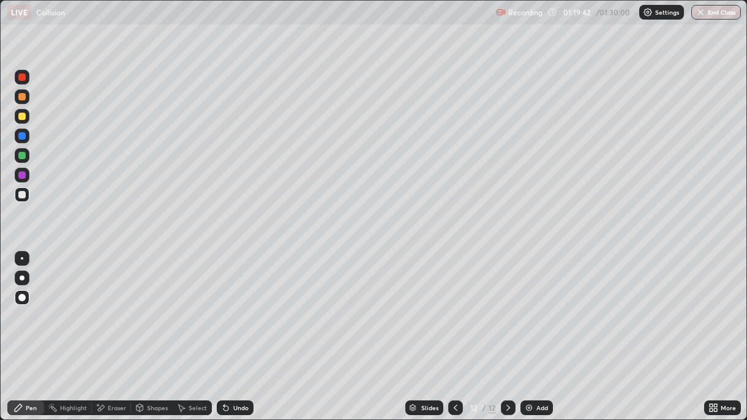
click at [102, 305] on icon at bounding box center [101, 408] width 10 height 10
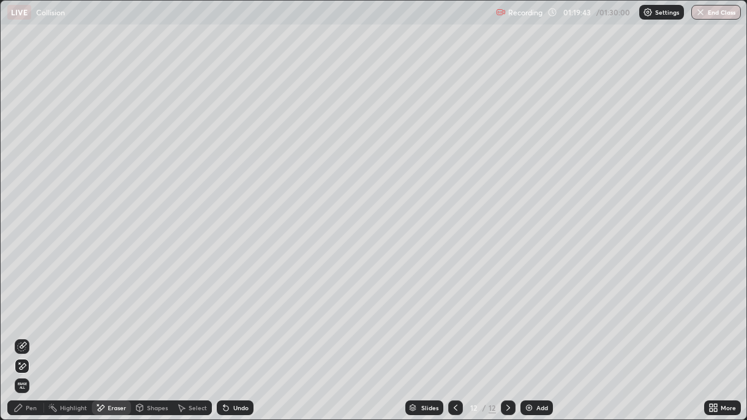
click at [21, 305] on icon at bounding box center [22, 347] width 10 height 10
click at [26, 305] on div "Pen" at bounding box center [31, 408] width 11 height 6
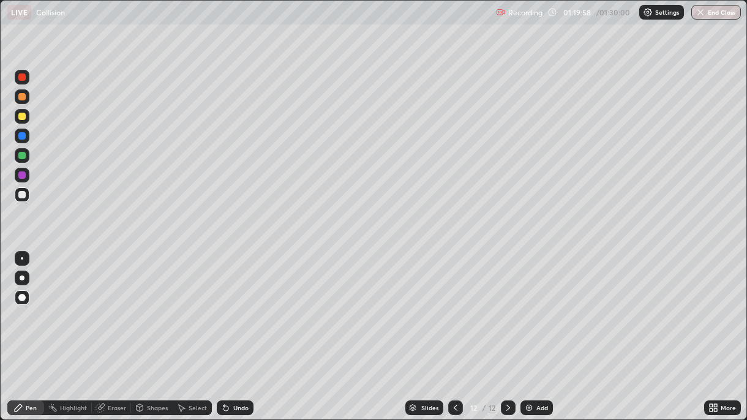
click at [23, 155] on div at bounding box center [21, 155] width 7 height 7
click at [233, 305] on div "Undo" at bounding box center [240, 408] width 15 height 6
click at [455, 305] on icon at bounding box center [456, 408] width 10 height 10
click at [23, 176] on div at bounding box center [21, 175] width 7 height 7
click at [507, 305] on icon at bounding box center [509, 408] width 10 height 10
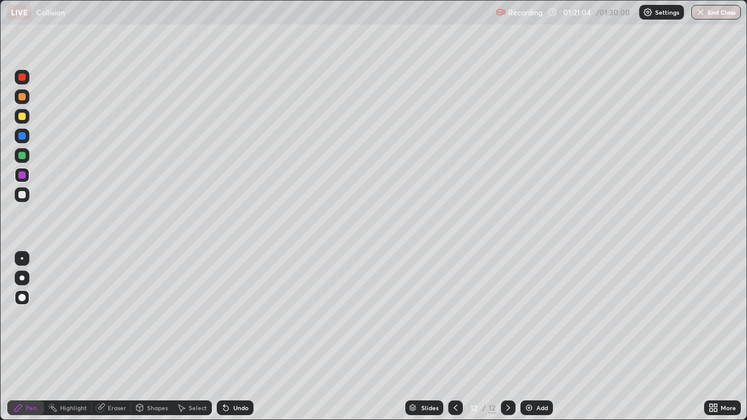
click at [23, 152] on div at bounding box center [21, 155] width 7 height 7
click at [237, 305] on div "Undo" at bounding box center [240, 408] width 15 height 6
click at [236, 305] on div "Undo" at bounding box center [235, 408] width 37 height 15
click at [454, 305] on icon at bounding box center [456, 408] width 4 height 6
click at [21, 117] on div at bounding box center [21, 116] width 7 height 7
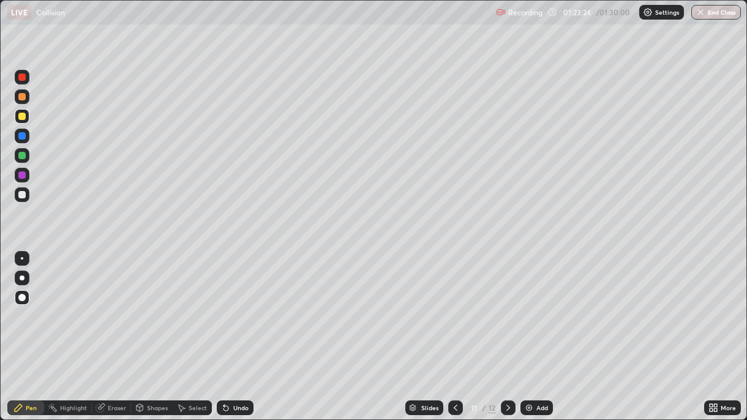
click at [25, 140] on div at bounding box center [22, 136] width 15 height 15
click at [23, 157] on div at bounding box center [21, 155] width 7 height 7
click at [507, 305] on icon at bounding box center [509, 408] width 10 height 10
click at [24, 199] on div at bounding box center [22, 194] width 15 height 15
click at [245, 305] on div "Undo" at bounding box center [240, 408] width 15 height 6
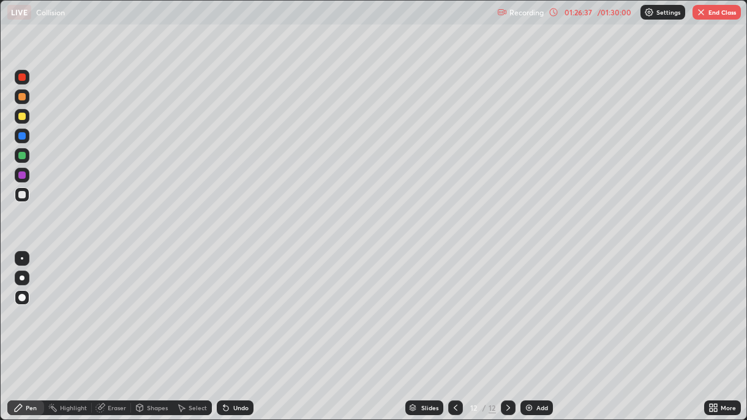
click at [20, 77] on div at bounding box center [21, 77] width 7 height 7
click at [21, 98] on div at bounding box center [21, 96] width 7 height 7
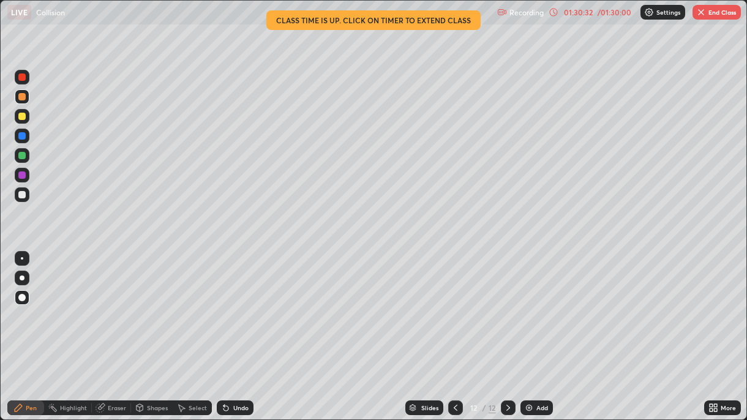
click at [556, 13] on icon at bounding box center [554, 12] width 10 height 10
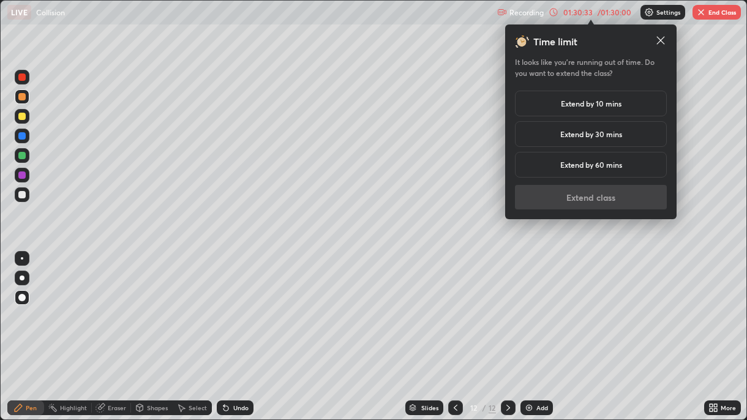
click at [575, 104] on h5 "Extend by 10 mins" at bounding box center [591, 103] width 61 height 11
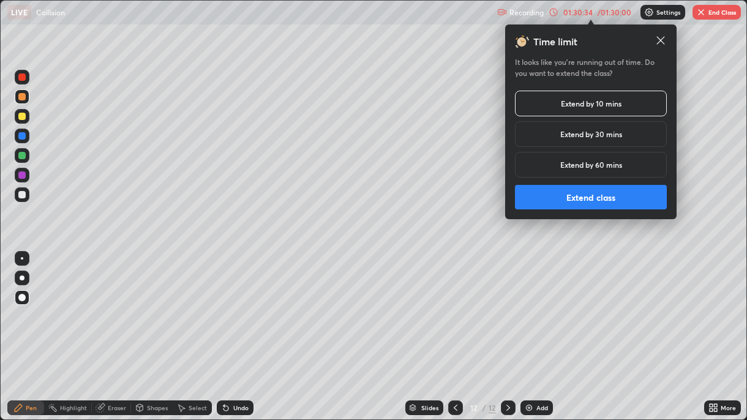
click at [578, 199] on button "Extend class" at bounding box center [591, 197] width 152 height 25
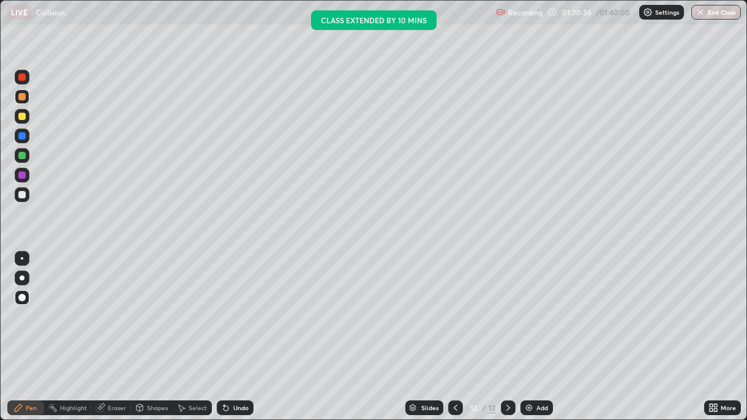
click at [22, 156] on div at bounding box center [21, 155] width 7 height 7
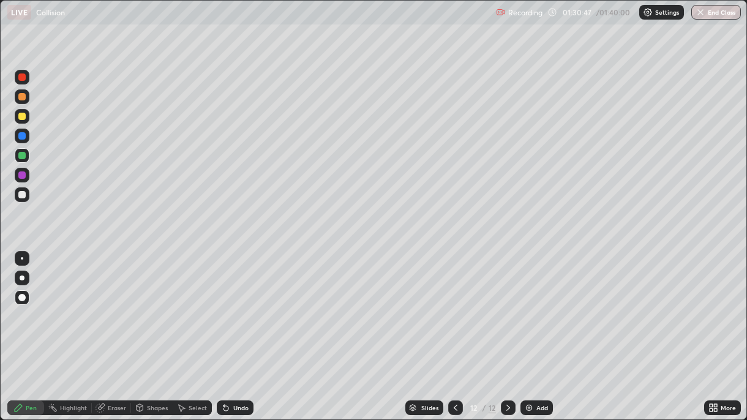
click at [20, 77] on div at bounding box center [21, 77] width 7 height 7
click at [534, 305] on div "Add" at bounding box center [537, 408] width 32 height 15
click at [505, 305] on icon at bounding box center [509, 408] width 10 height 10
click at [454, 305] on icon at bounding box center [456, 408] width 10 height 10
click at [507, 305] on icon at bounding box center [509, 408] width 10 height 10
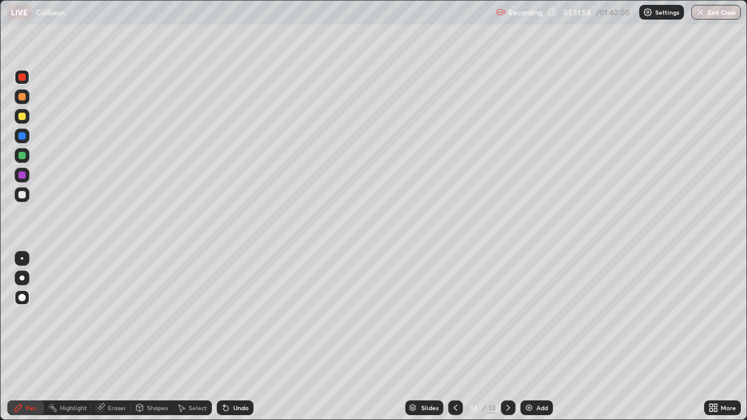
click at [20, 99] on div at bounding box center [21, 96] width 7 height 7
click at [454, 305] on icon at bounding box center [456, 408] width 4 height 6
click at [507, 305] on icon at bounding box center [509, 408] width 10 height 10
click at [108, 305] on div "Eraser" at bounding box center [117, 408] width 18 height 6
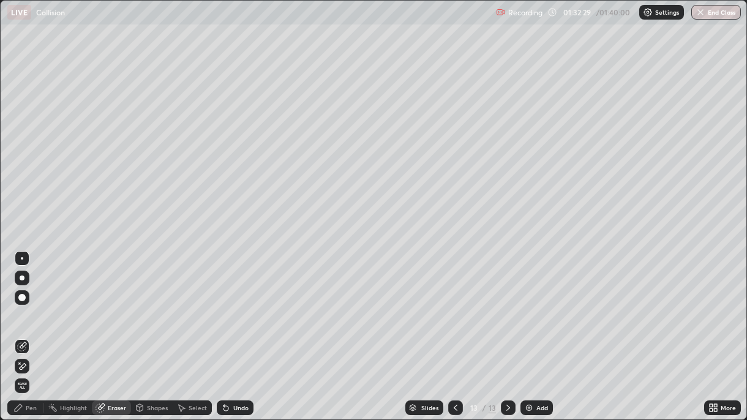
click at [26, 305] on div "Pen" at bounding box center [31, 408] width 11 height 6
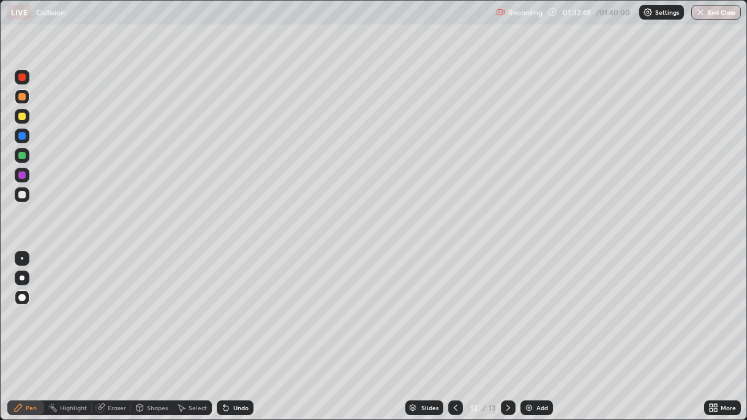
click at [455, 305] on icon at bounding box center [456, 408] width 10 height 10
click at [507, 305] on icon at bounding box center [509, 408] width 10 height 10
click at [454, 305] on icon at bounding box center [456, 408] width 10 height 10
click at [507, 305] on icon at bounding box center [509, 408] width 10 height 10
click at [20, 119] on div at bounding box center [21, 116] width 7 height 7
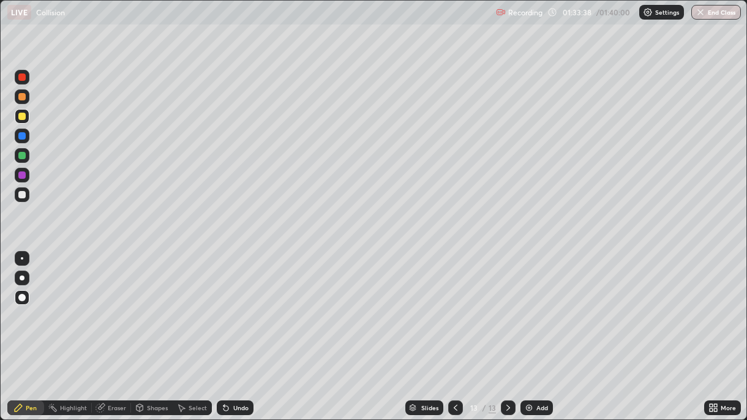
click at [238, 305] on div "Undo" at bounding box center [240, 408] width 15 height 6
click at [234, 305] on div "Undo" at bounding box center [240, 408] width 15 height 6
click at [105, 305] on div "Eraser" at bounding box center [111, 408] width 39 height 15
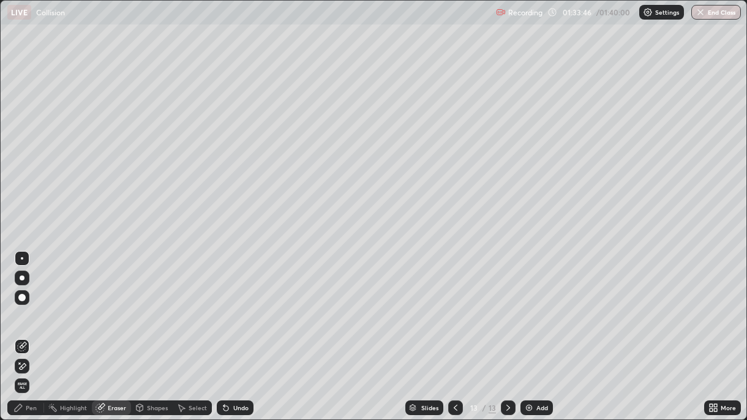
click at [25, 305] on icon at bounding box center [23, 366] width 7 height 6
click at [454, 305] on icon at bounding box center [456, 408] width 4 height 6
click at [529, 305] on img at bounding box center [529, 408] width 10 height 10
click at [26, 305] on div "Pen" at bounding box center [25, 408] width 37 height 15
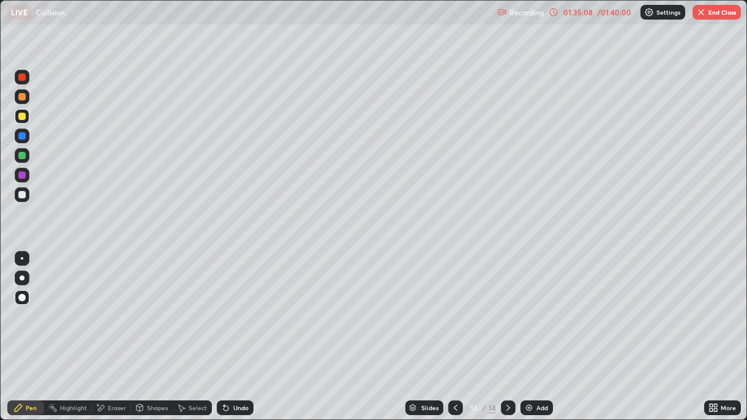
click at [23, 193] on div at bounding box center [21, 194] width 7 height 7
click at [19, 98] on div at bounding box center [21, 96] width 7 height 7
click at [235, 305] on div "Undo" at bounding box center [240, 408] width 15 height 6
click at [20, 116] on div at bounding box center [21, 116] width 7 height 7
click at [229, 305] on div "Undo" at bounding box center [235, 408] width 37 height 15
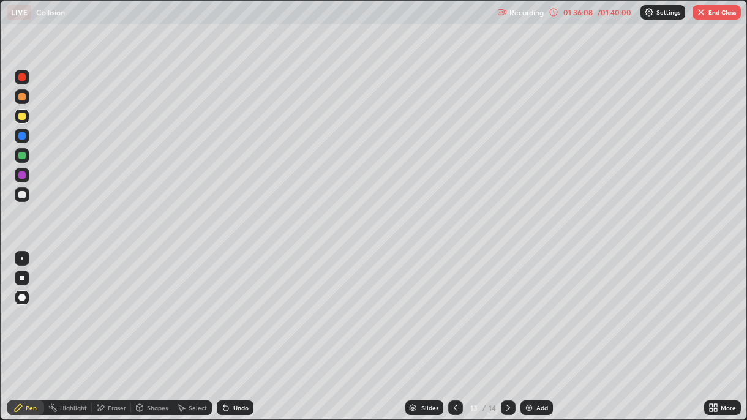
click at [234, 305] on div "Undo" at bounding box center [235, 408] width 37 height 15
click at [20, 176] on div at bounding box center [21, 175] width 7 height 7
click at [454, 305] on icon at bounding box center [456, 408] width 10 height 10
click at [461, 305] on div at bounding box center [455, 408] width 15 height 15
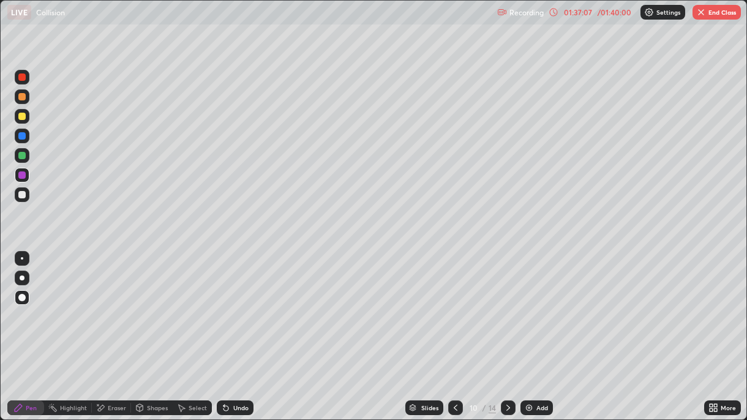
click at [454, 305] on icon at bounding box center [456, 408] width 10 height 10
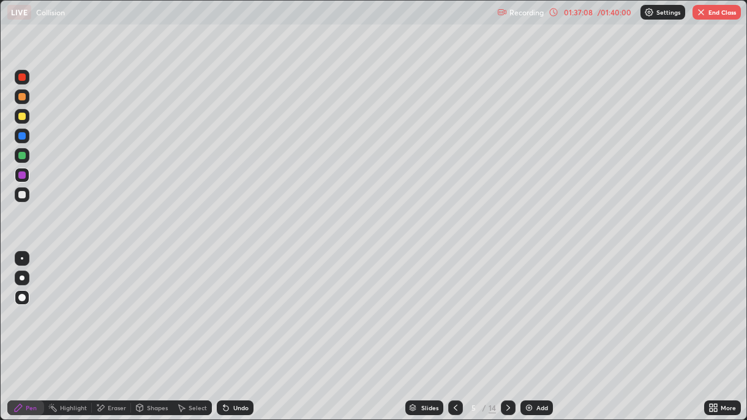
click at [454, 305] on icon at bounding box center [456, 408] width 10 height 10
click at [460, 305] on div at bounding box center [455, 408] width 15 height 15
click at [507, 305] on icon at bounding box center [509, 408] width 10 height 10
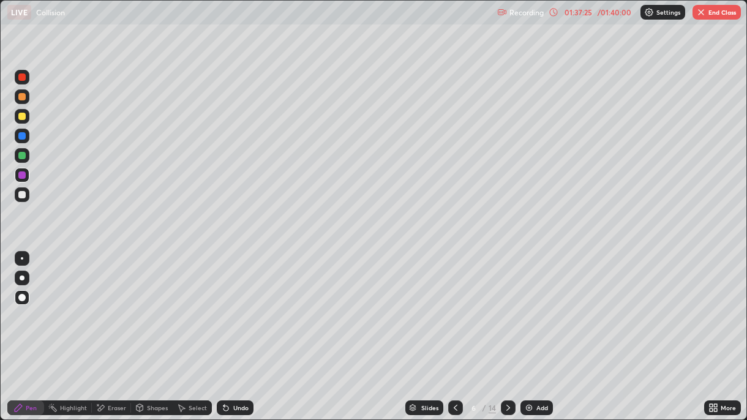
click at [507, 305] on icon at bounding box center [509, 408] width 10 height 10
click at [512, 305] on icon at bounding box center [509, 408] width 10 height 10
click at [508, 305] on icon at bounding box center [509, 408] width 10 height 10
click at [507, 305] on icon at bounding box center [509, 408] width 10 height 10
click at [505, 305] on icon at bounding box center [509, 408] width 10 height 10
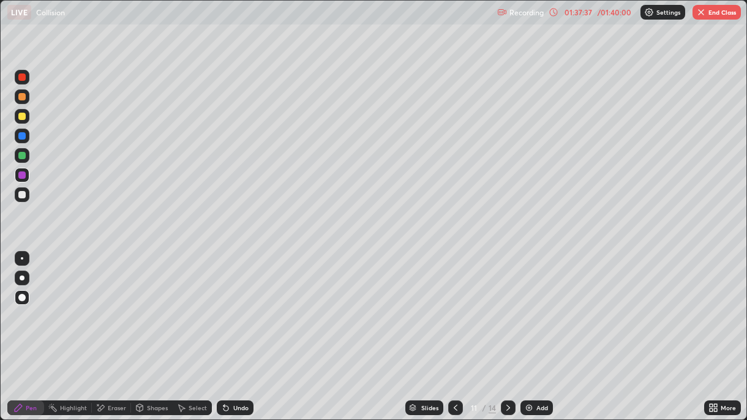
click at [507, 305] on icon at bounding box center [509, 408] width 10 height 10
click at [508, 305] on icon at bounding box center [509, 408] width 10 height 10
click at [507, 305] on icon at bounding box center [509, 408] width 10 height 10
click at [717, 12] on button "End Class" at bounding box center [717, 12] width 48 height 15
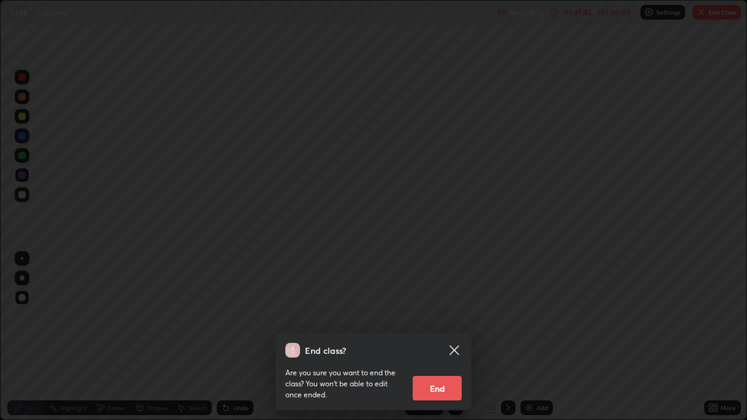
click at [429, 305] on button "End" at bounding box center [437, 388] width 49 height 25
